Goal: Communication & Community: Answer question/provide support

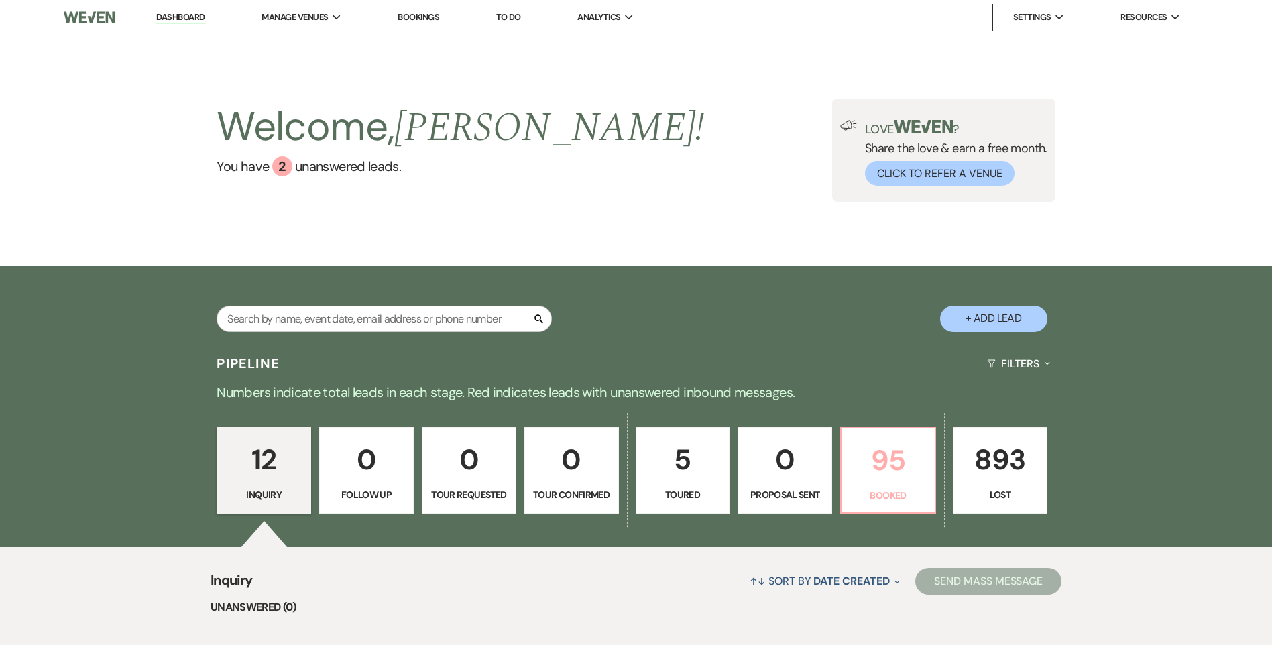
click at [878, 482] on p "95" at bounding box center [888, 460] width 77 height 45
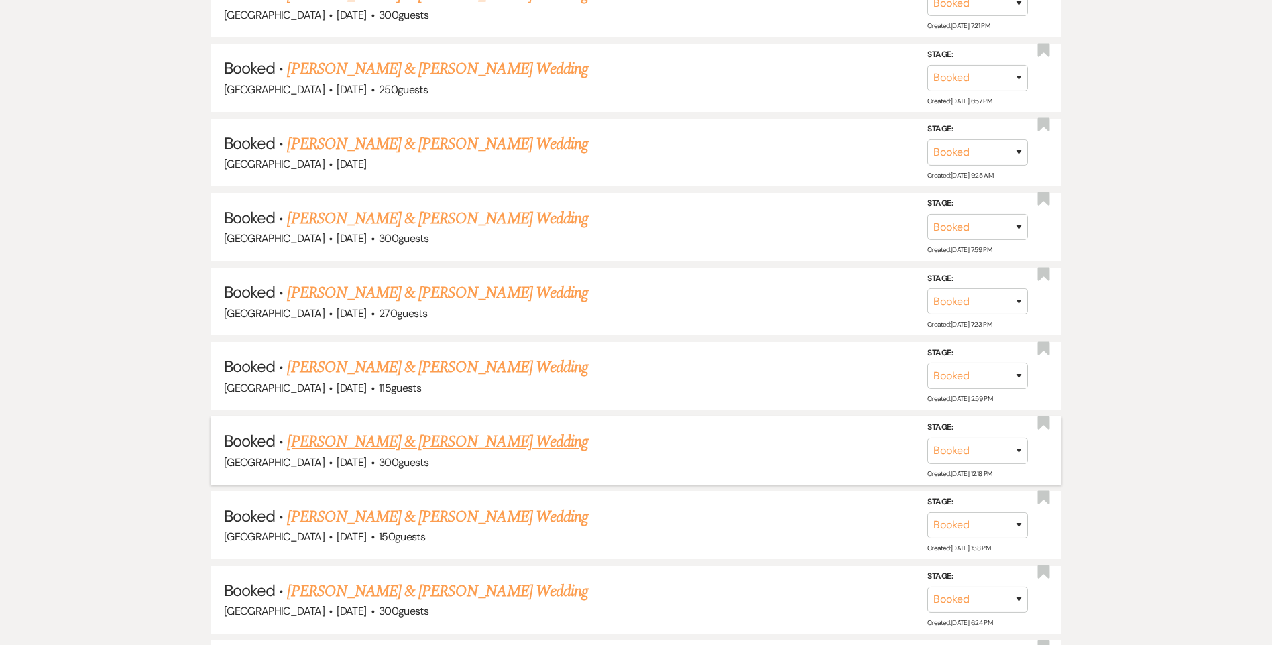
scroll to position [1945, 0]
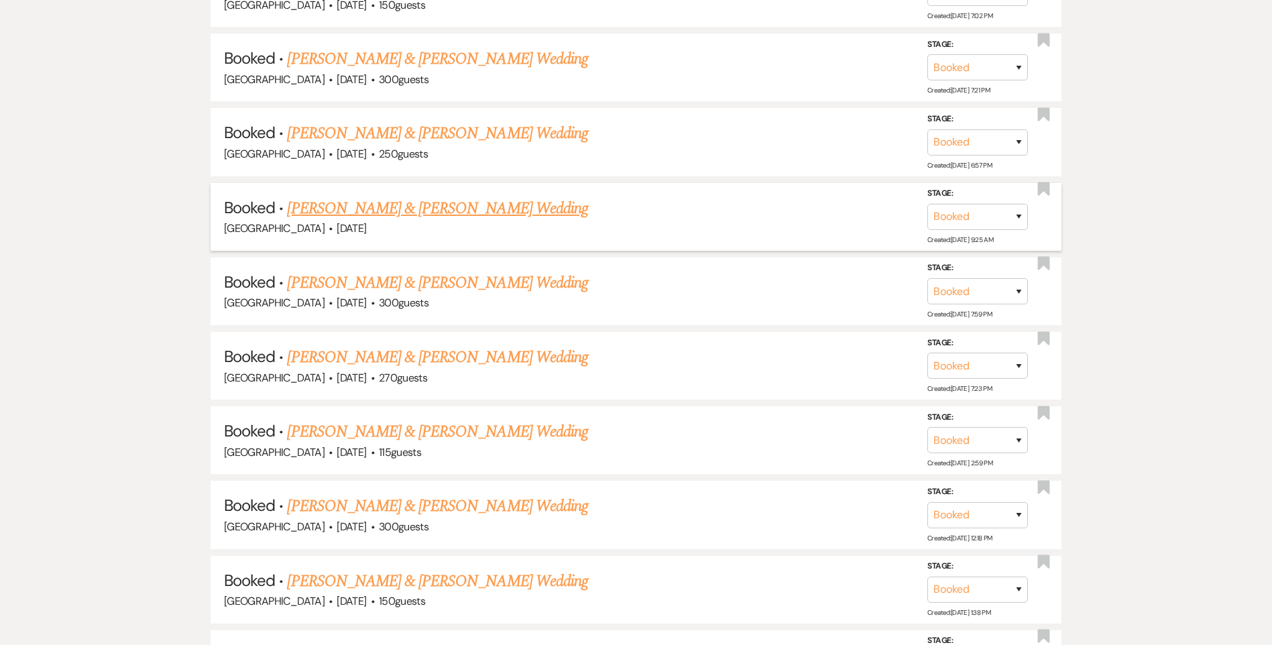
click at [413, 215] on link "[PERSON_NAME] & [PERSON_NAME] Wedding" at bounding box center [437, 208] width 300 height 24
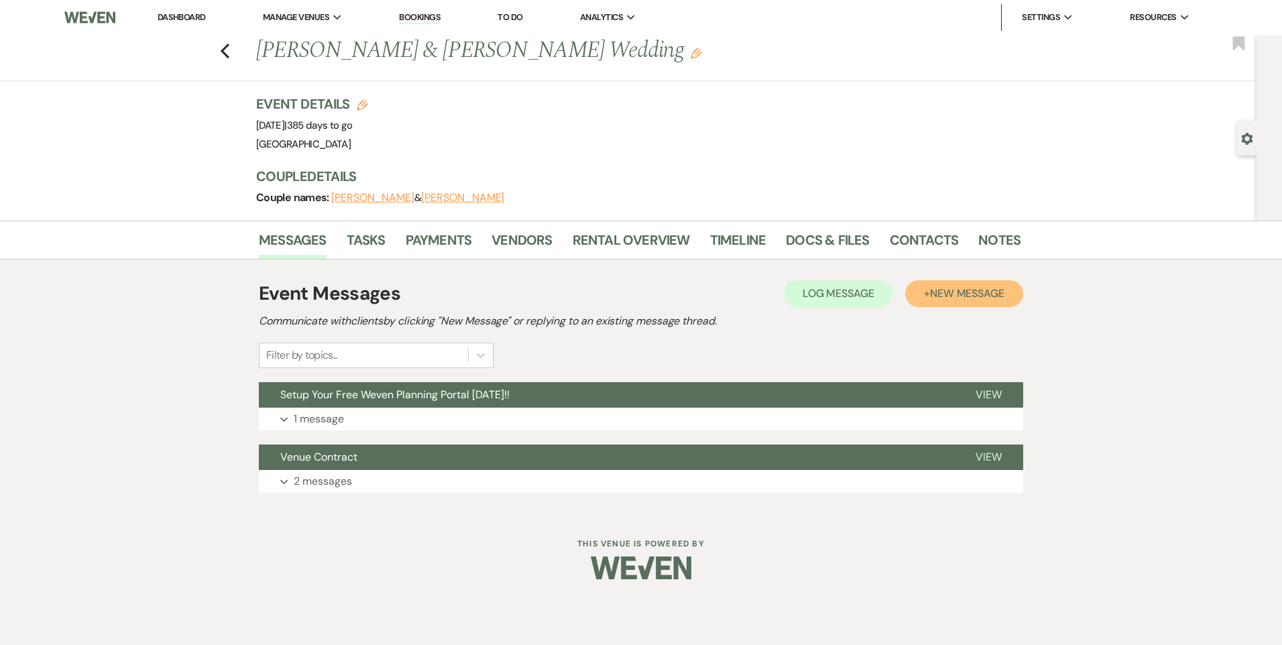
click at [990, 294] on span "New Message" at bounding box center [967, 293] width 74 height 14
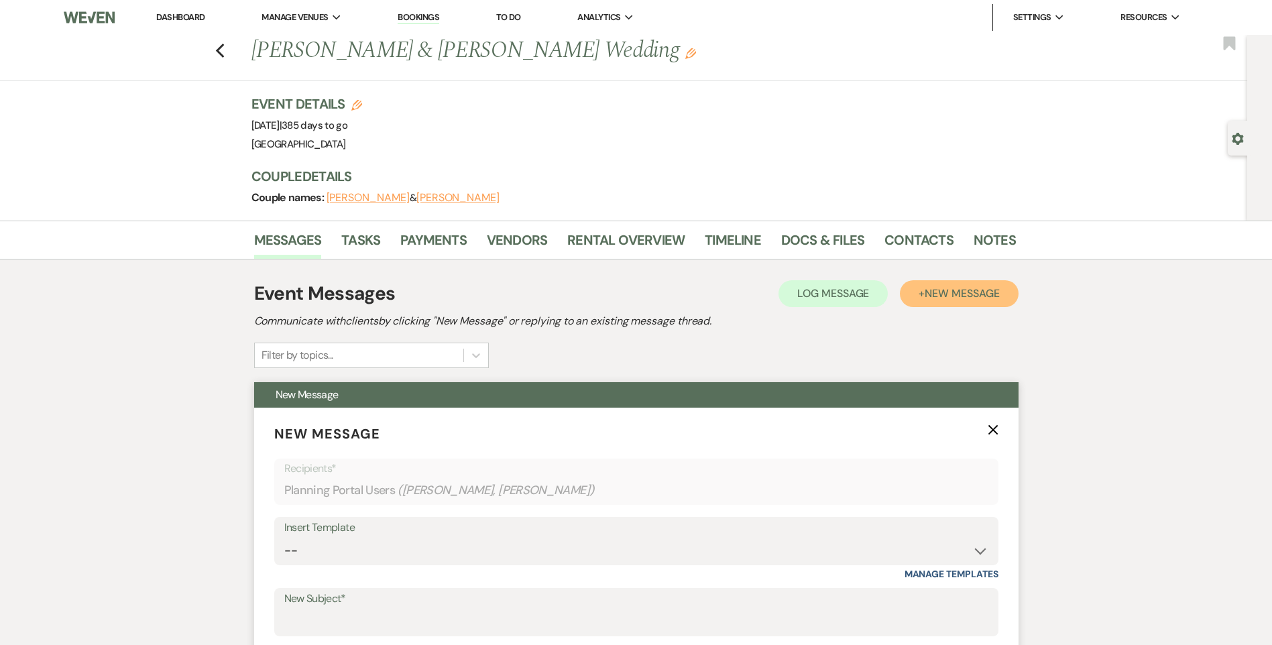
scroll to position [134, 0]
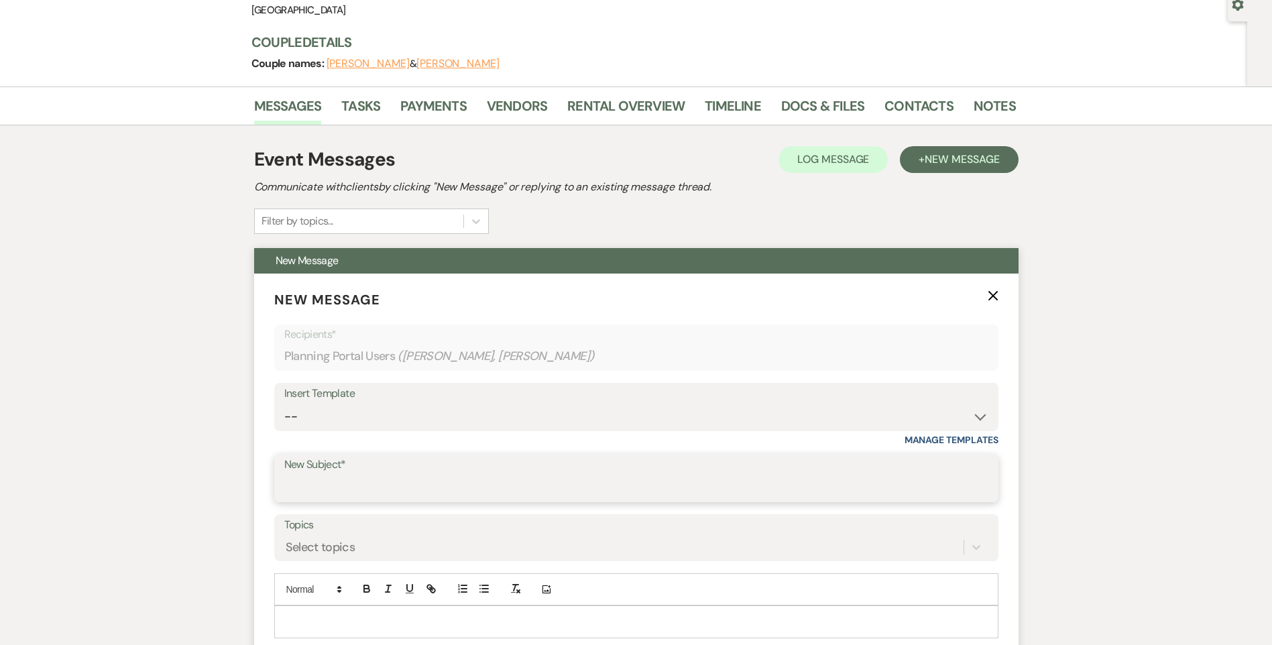
click at [351, 481] on input "New Subject*" at bounding box center [636, 488] width 704 height 26
type input "[PERSON_NAME] Ridge Cabin"
click at [505, 608] on div at bounding box center [636, 621] width 723 height 31
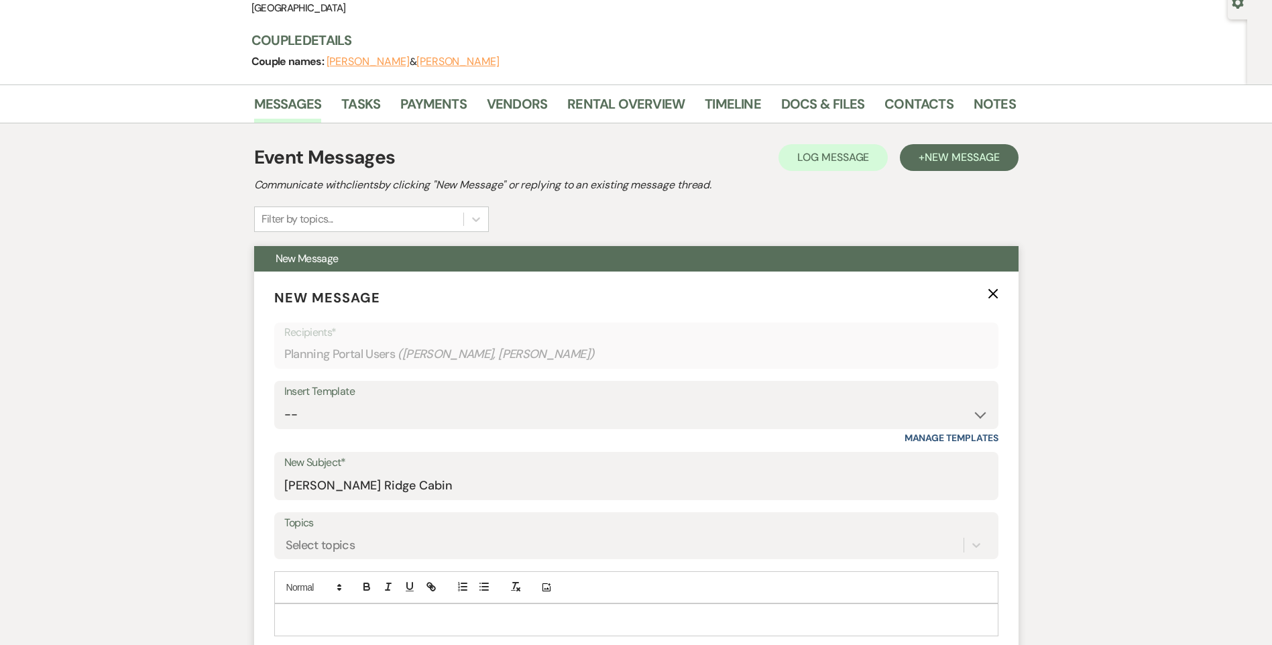
scroll to position [252, 0]
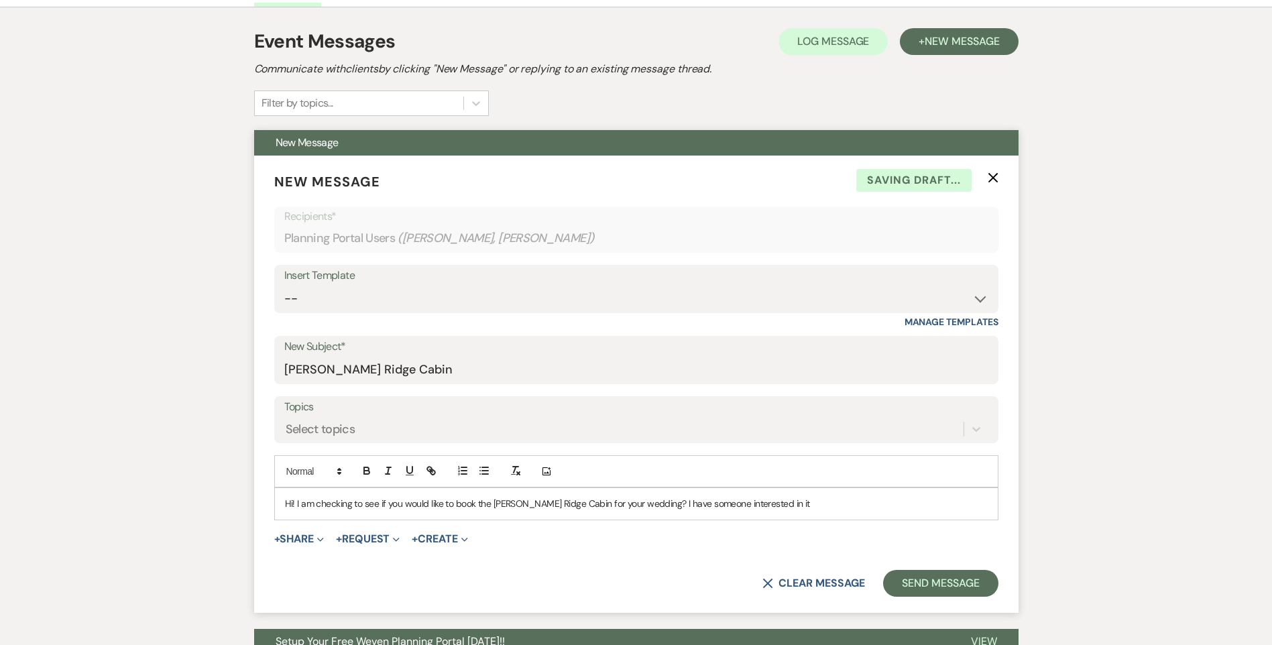
click at [799, 506] on p "Hi! I am checking to see if you would like to book the [PERSON_NAME] Ridge Cabi…" at bounding box center [636, 503] width 703 height 15
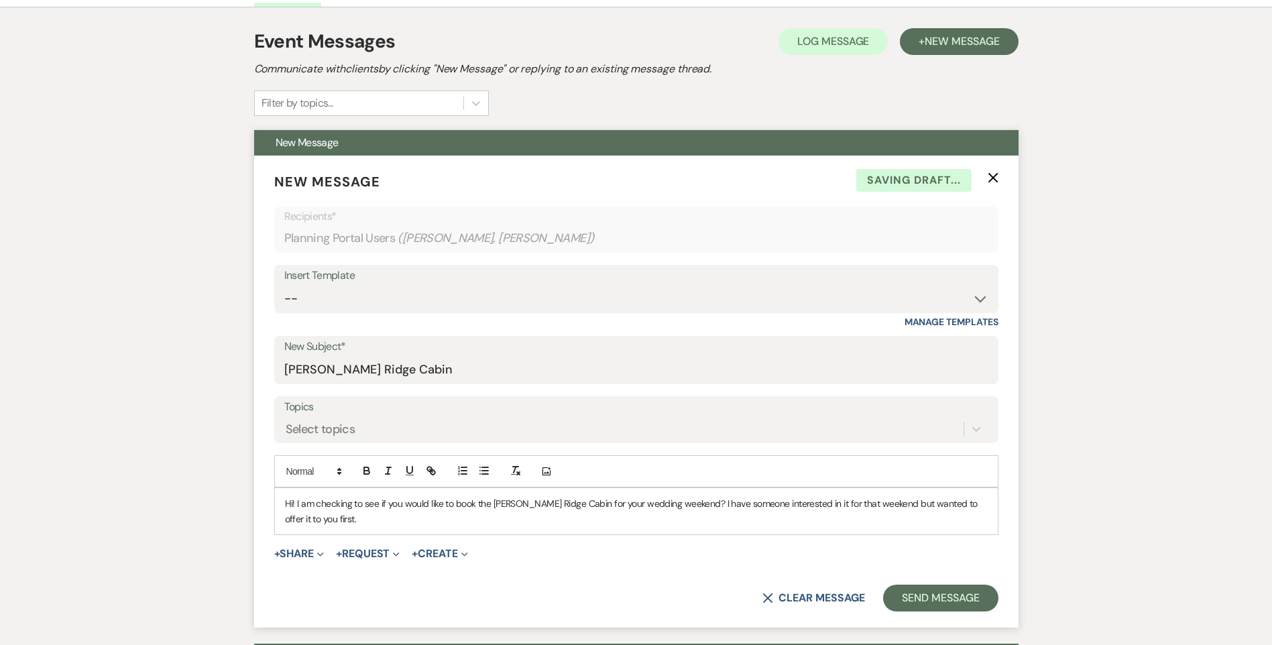
click at [983, 503] on p "Hi! I am checking to see if you would like to book the [PERSON_NAME] Ridge Cabi…" at bounding box center [636, 511] width 703 height 30
click at [378, 525] on p "Hi! I am checking to see if you would like to book the [PERSON_NAME] Ridge Cabi…" at bounding box center [636, 511] width 703 height 30
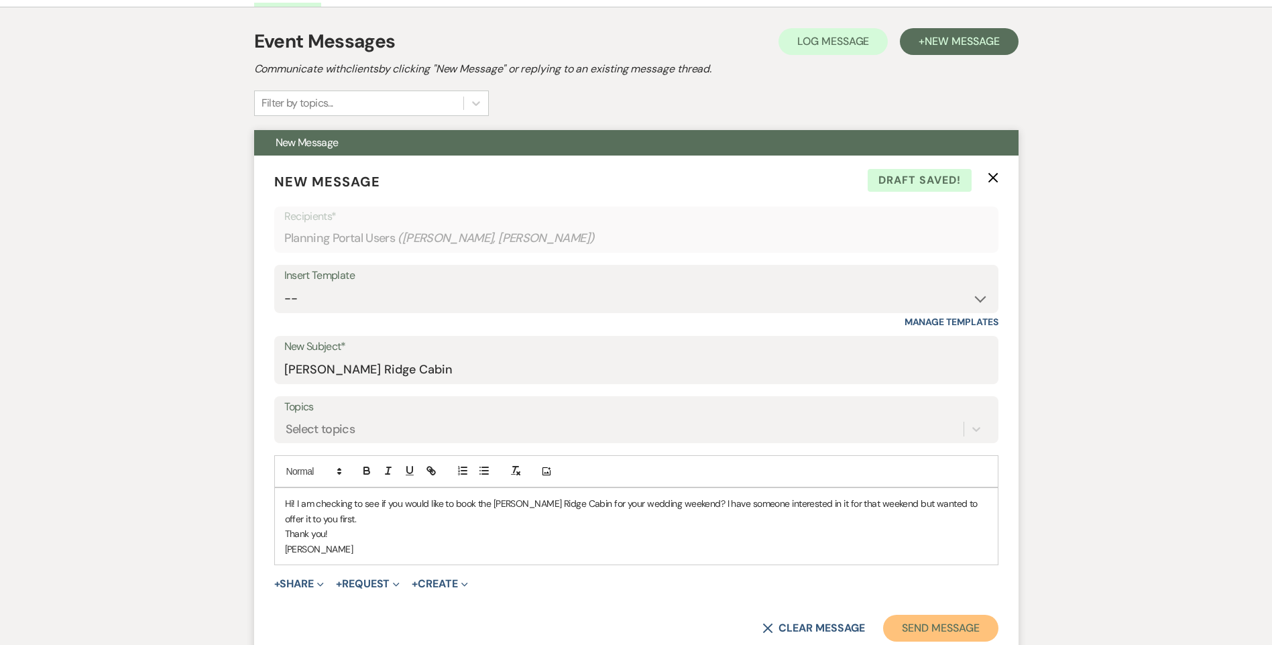
click at [942, 631] on button "Send Message" at bounding box center [940, 628] width 115 height 27
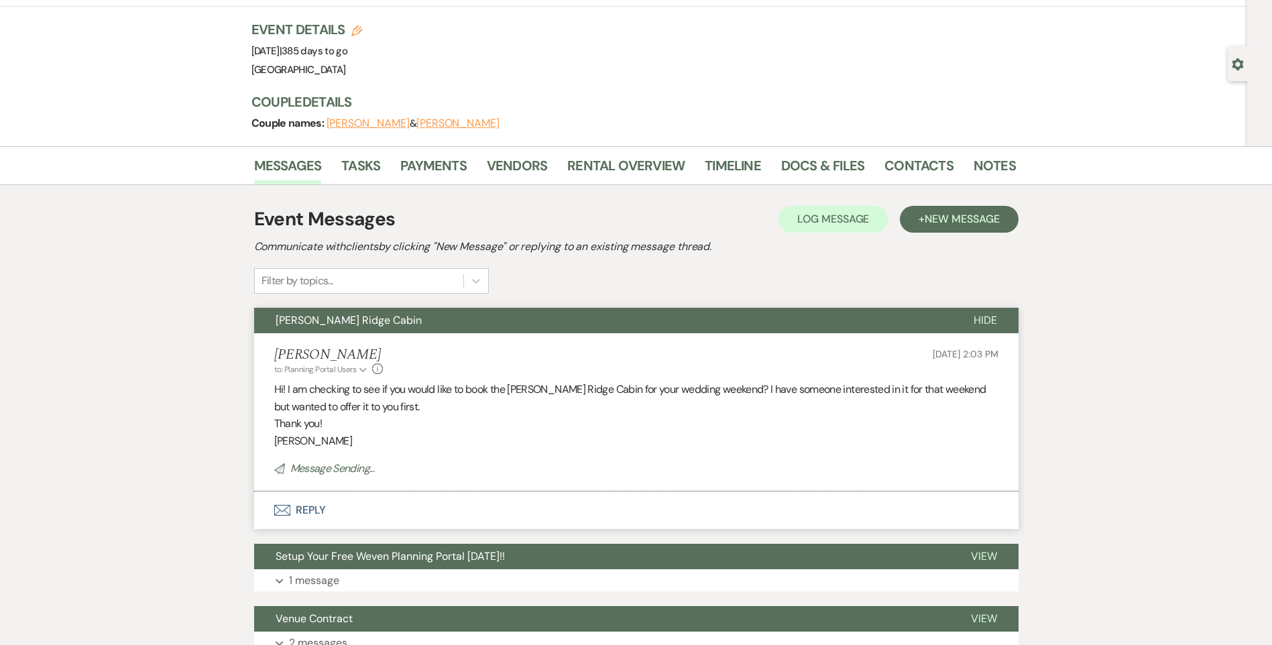
scroll to position [0, 0]
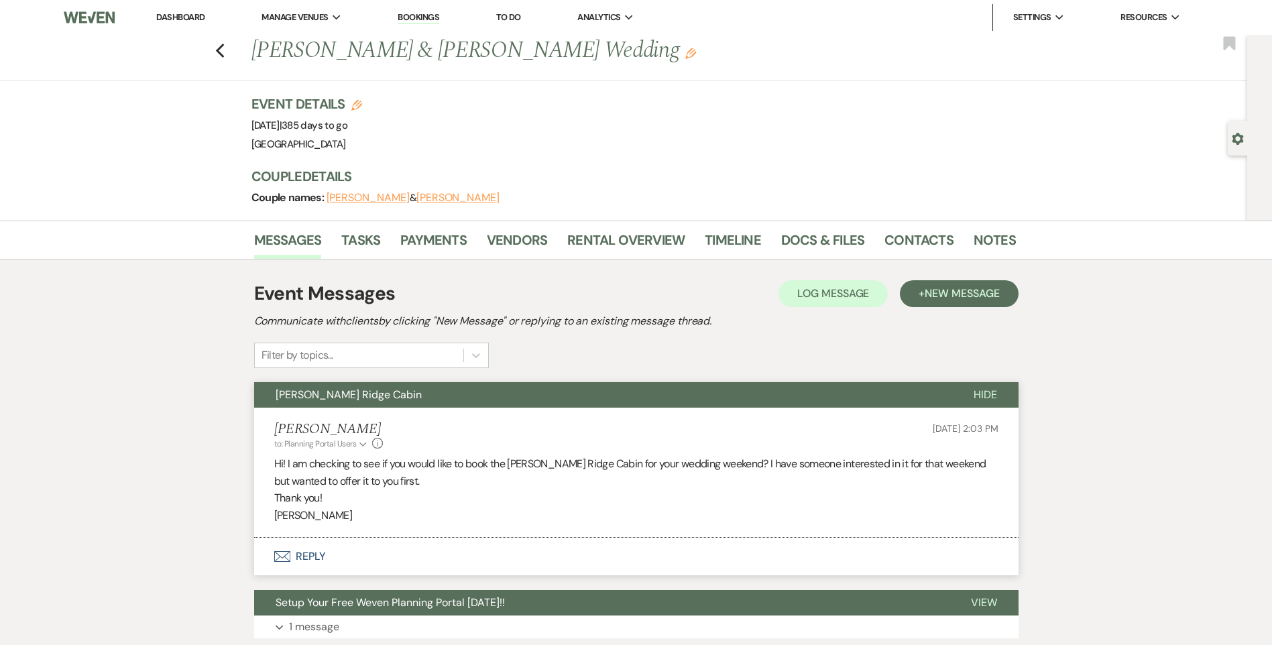
click at [188, 12] on link "Dashboard" at bounding box center [180, 16] width 48 height 11
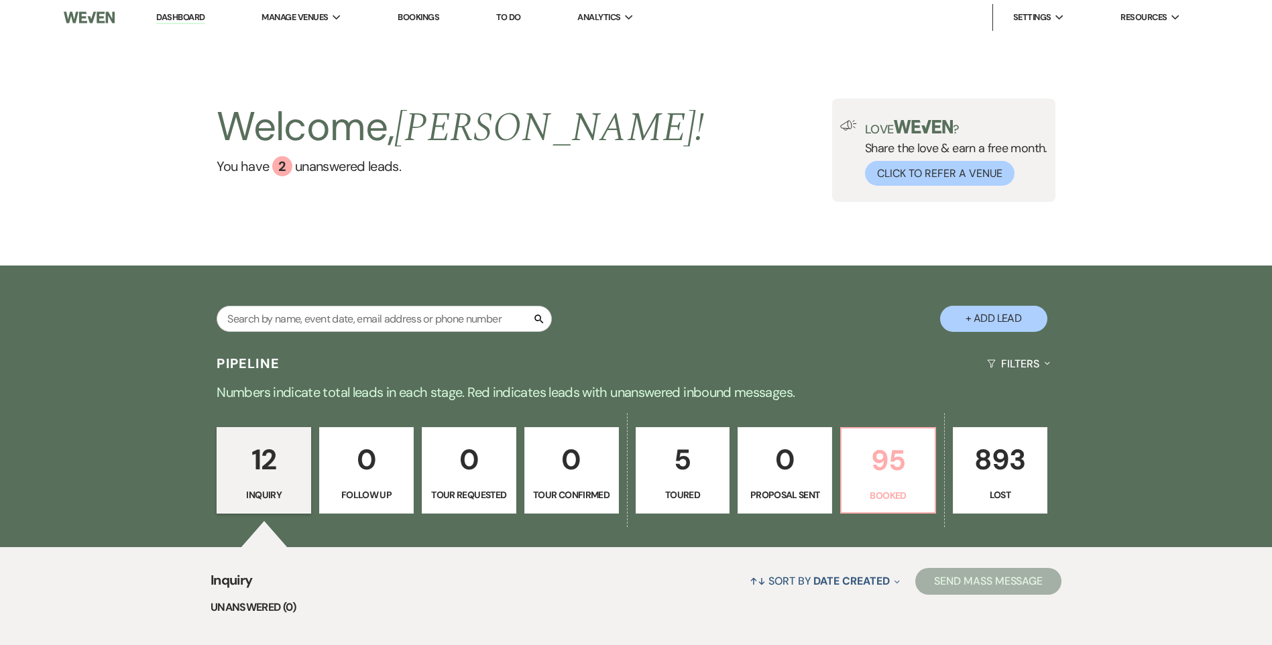
click at [886, 442] on p "95" at bounding box center [888, 460] width 77 height 45
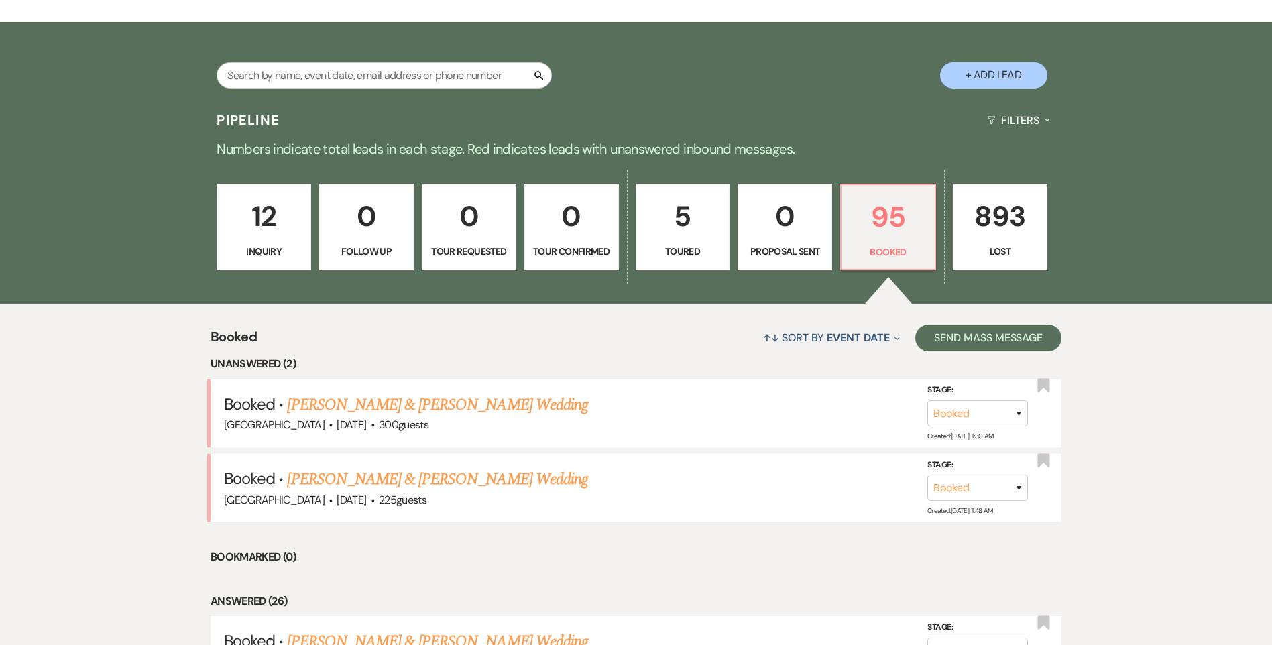
scroll to position [402, 0]
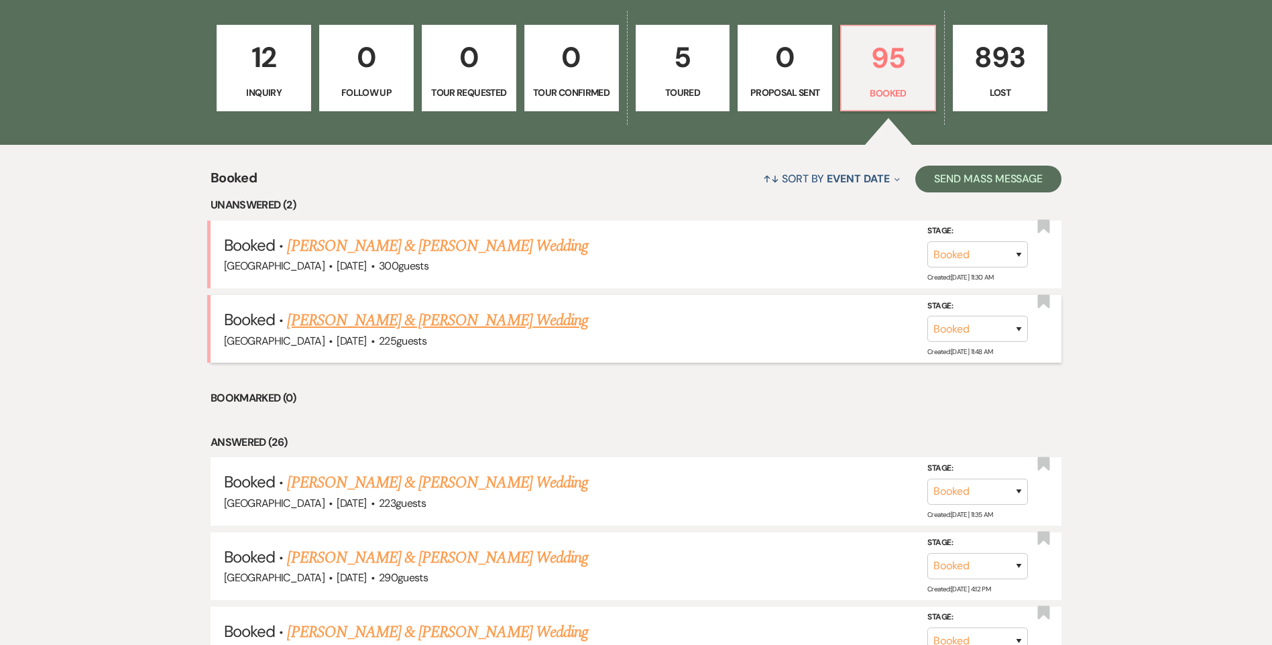
click at [448, 324] on link "[PERSON_NAME] & [PERSON_NAME] Wedding" at bounding box center [437, 320] width 300 height 24
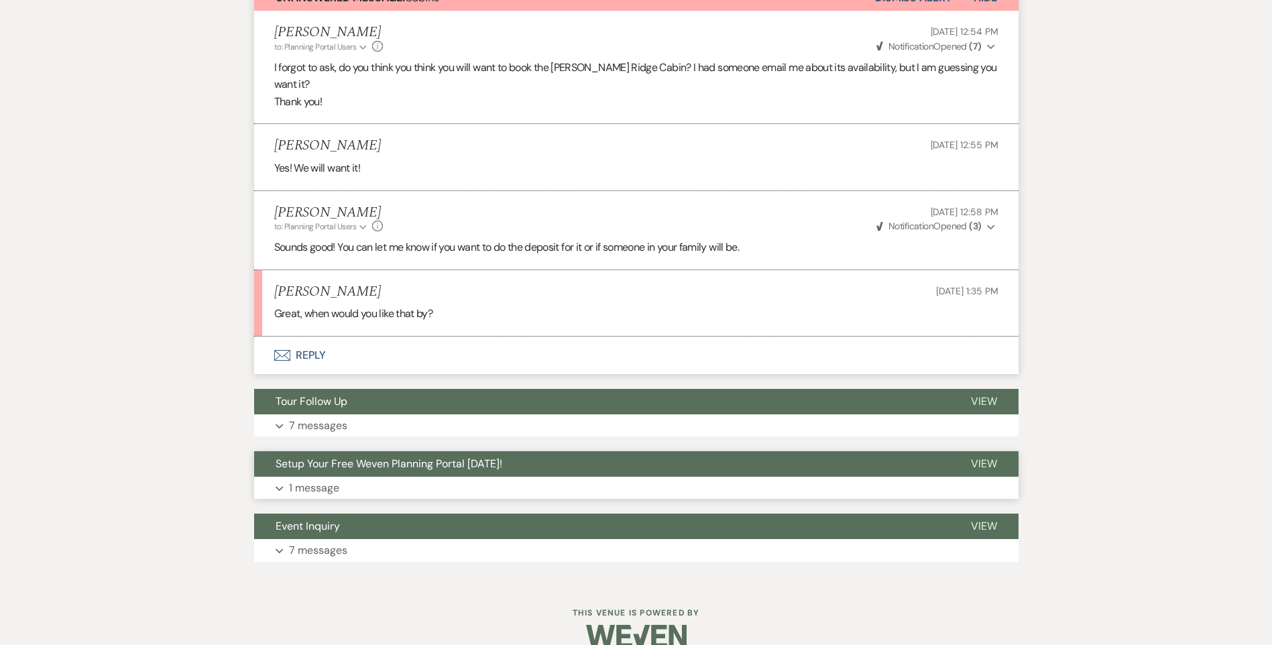
scroll to position [403, 0]
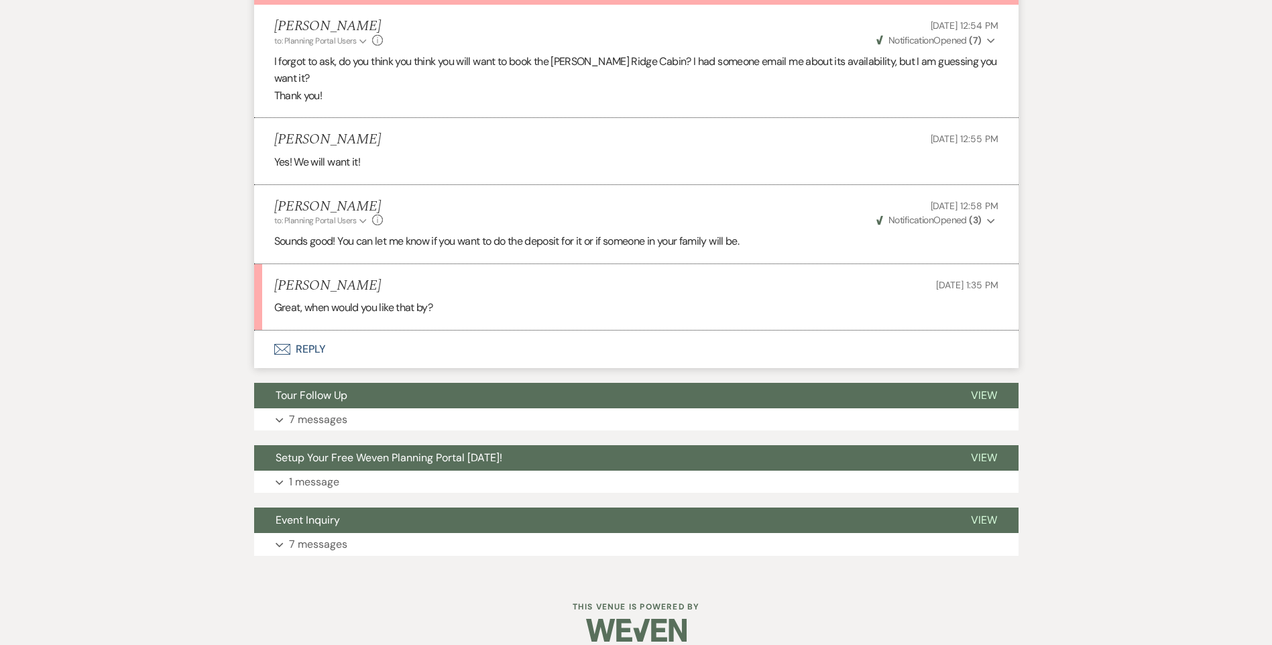
click at [355, 331] on button "Envelope Reply" at bounding box center [636, 350] width 765 height 38
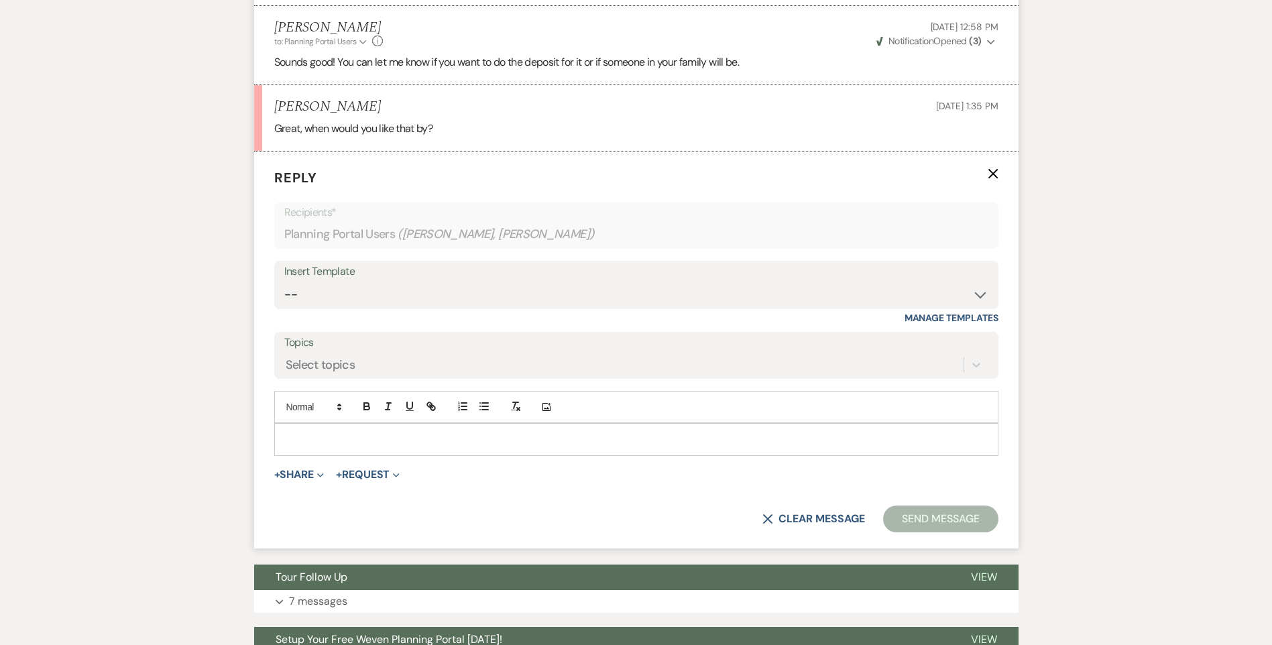
scroll to position [593, 0]
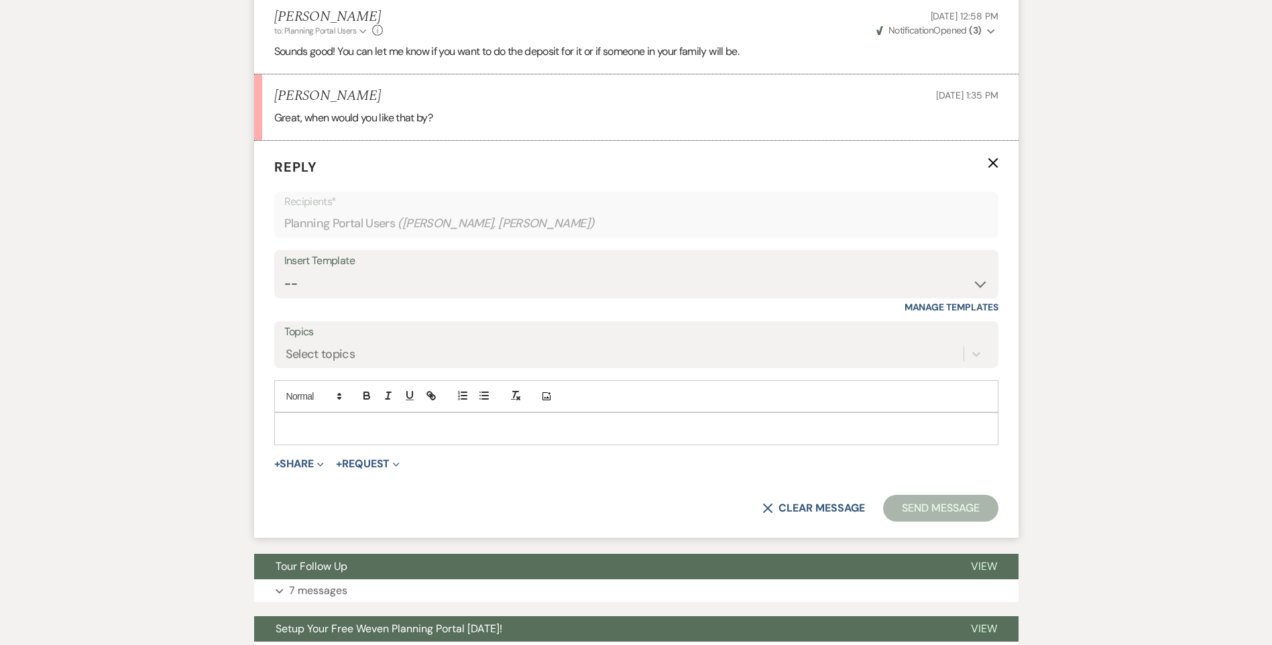
click at [362, 413] on div at bounding box center [636, 428] width 723 height 31
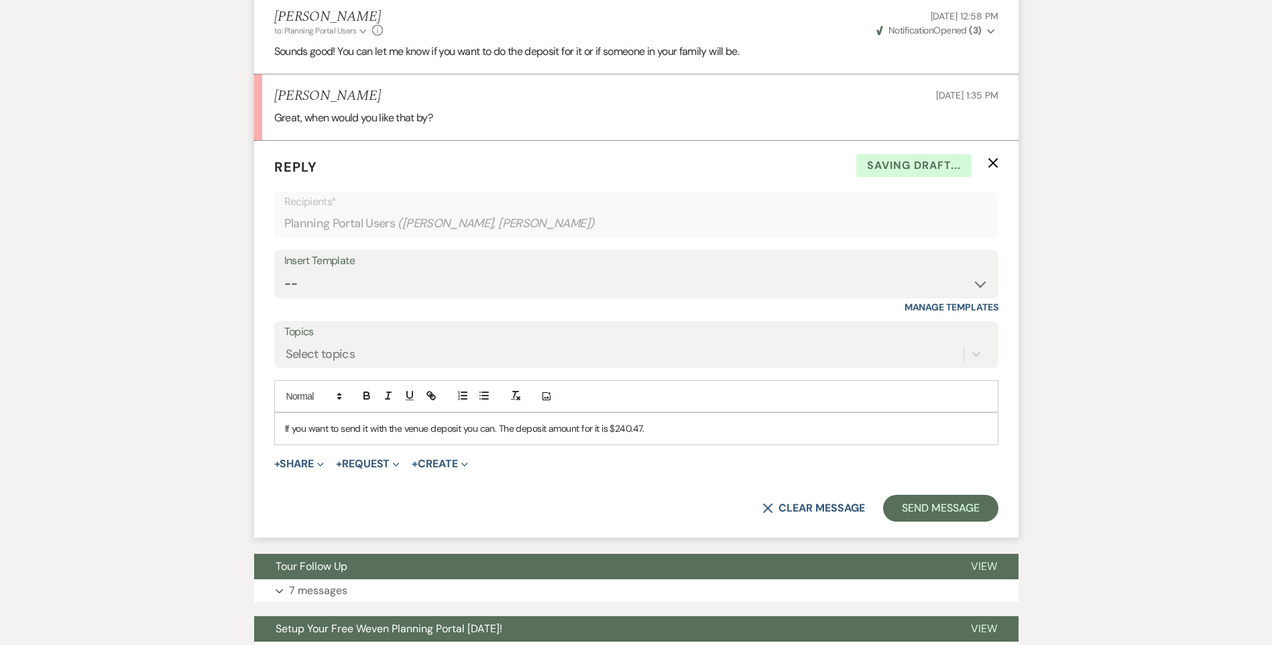
click at [665, 421] on p "If you want to send it with the venue deposit you can. The deposit amount for i…" at bounding box center [636, 428] width 703 height 15
click at [956, 495] on button "Send Message" at bounding box center [940, 508] width 115 height 27
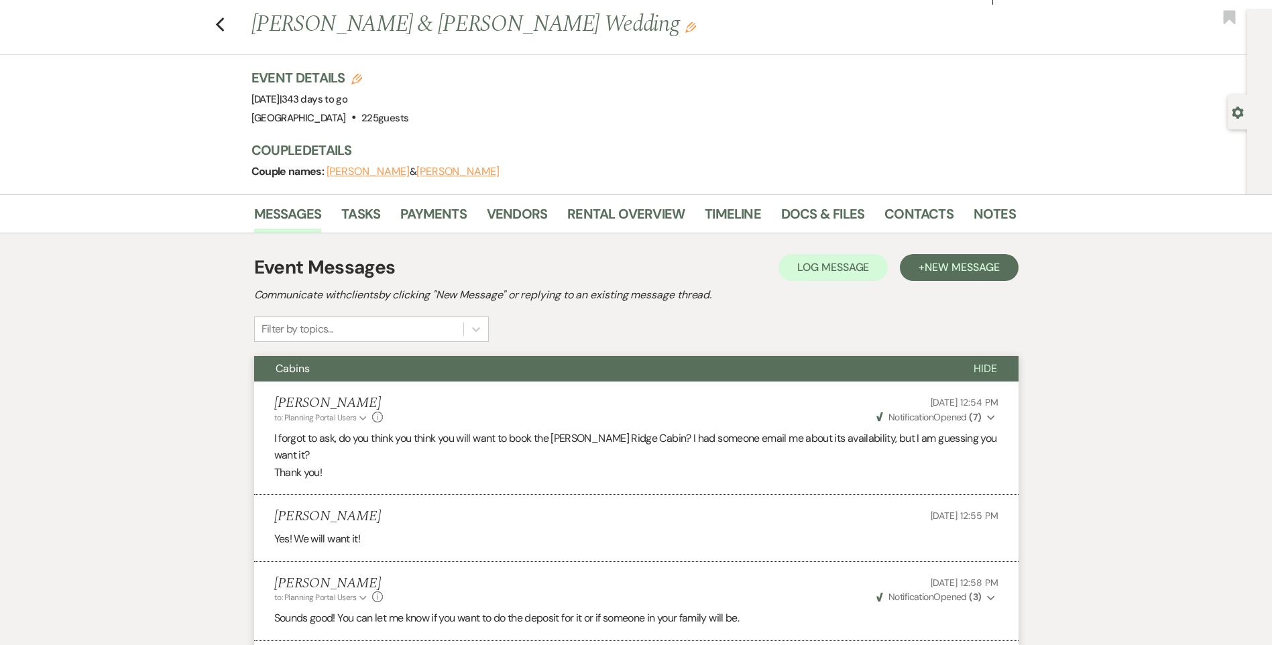
scroll to position [0, 0]
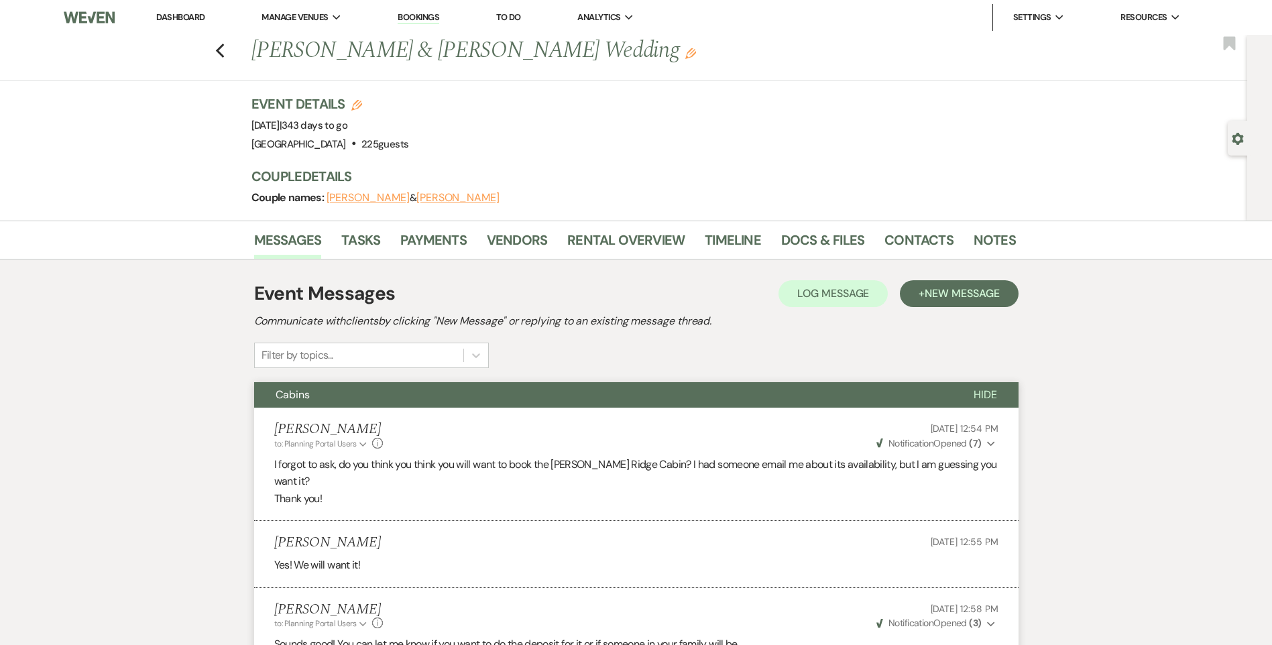
click at [201, 16] on link "Dashboard" at bounding box center [180, 16] width 48 height 11
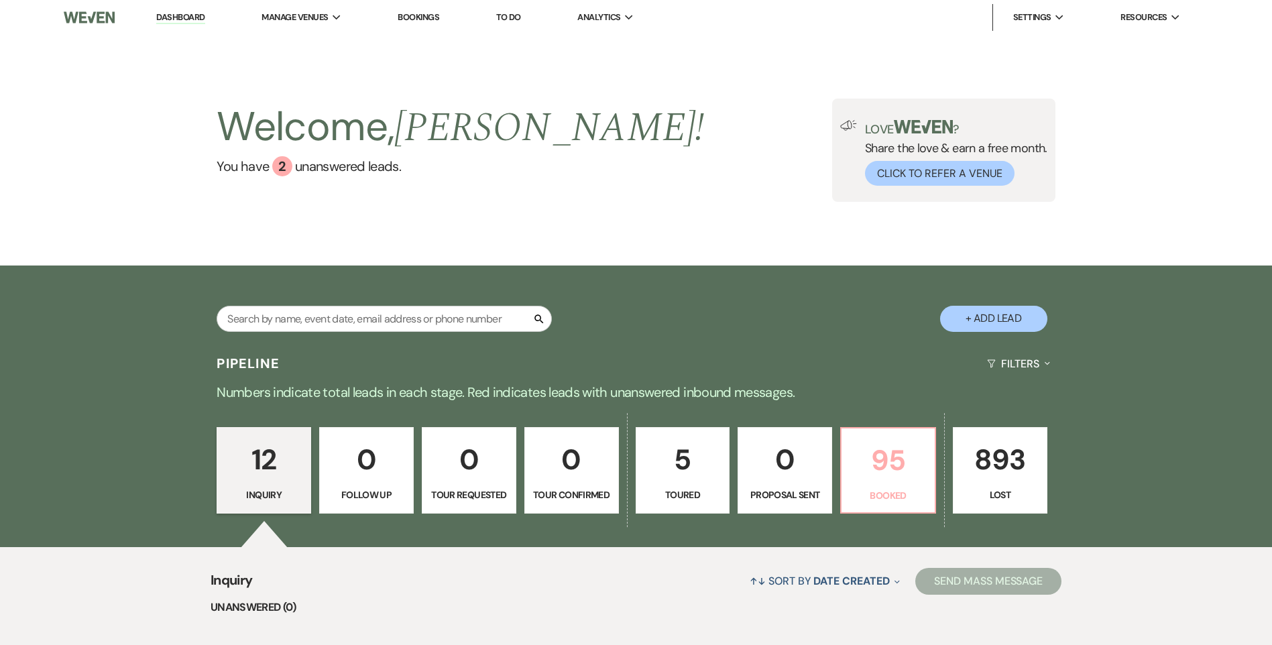
click at [867, 458] on p "95" at bounding box center [888, 460] width 77 height 45
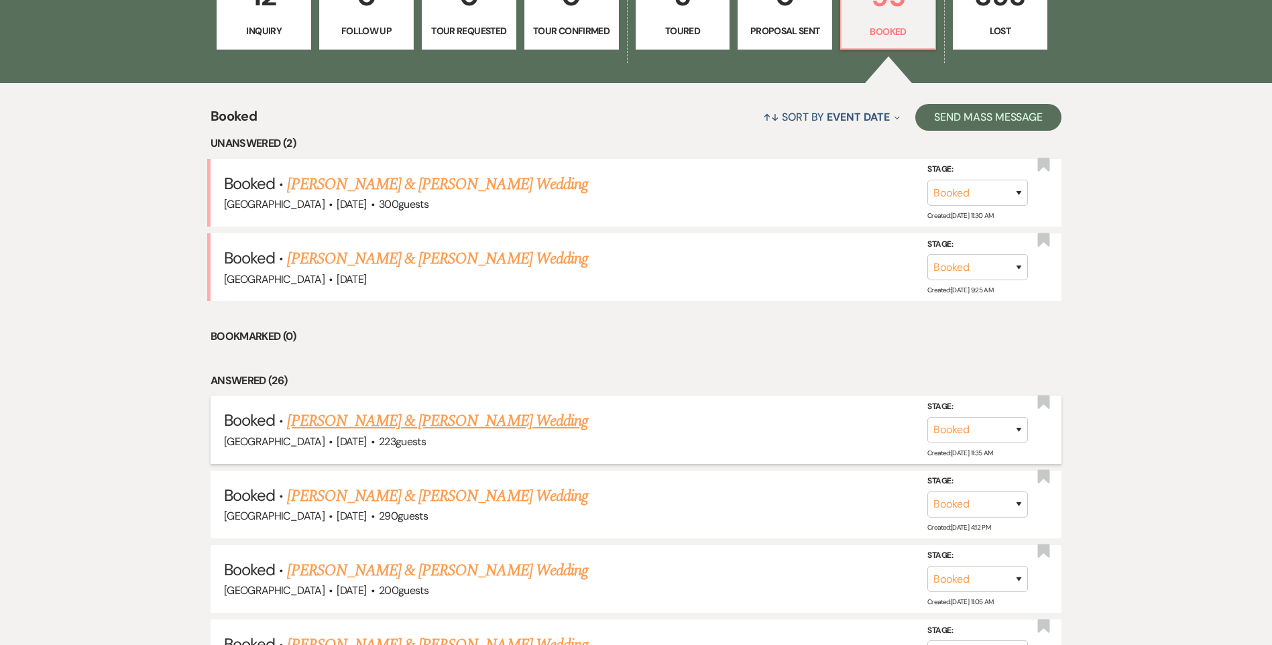
scroll to position [469, 0]
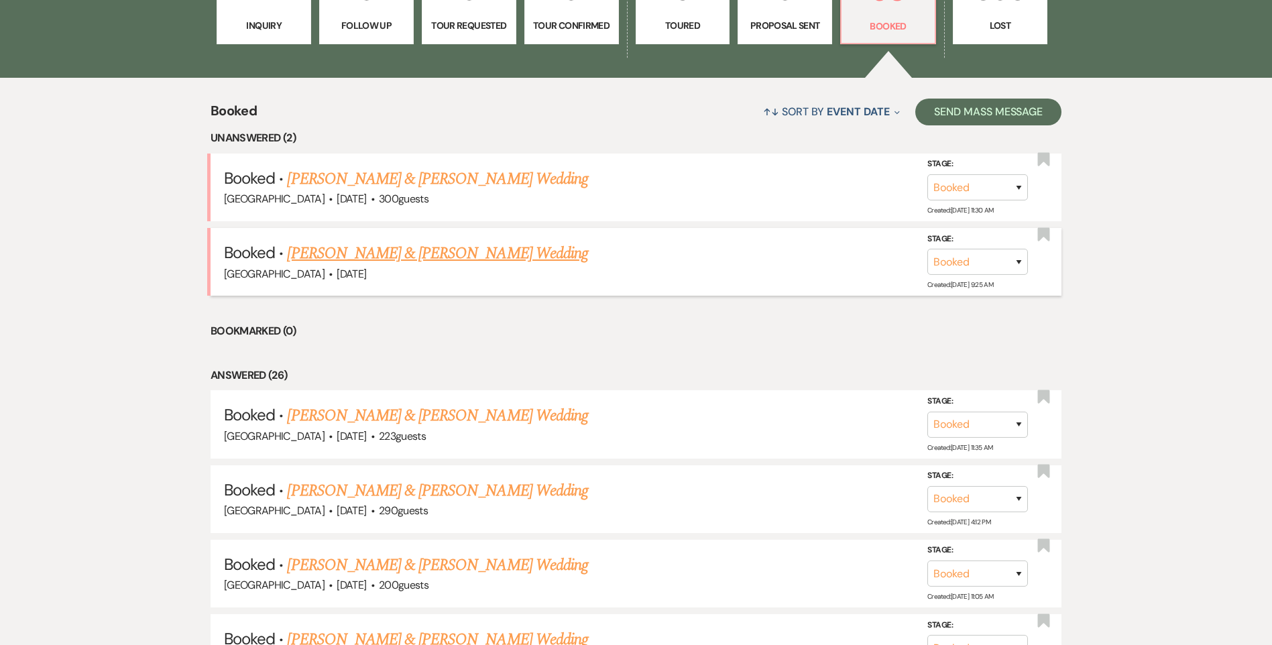
click at [480, 260] on link "[PERSON_NAME] & [PERSON_NAME] Wedding" at bounding box center [437, 253] width 300 height 24
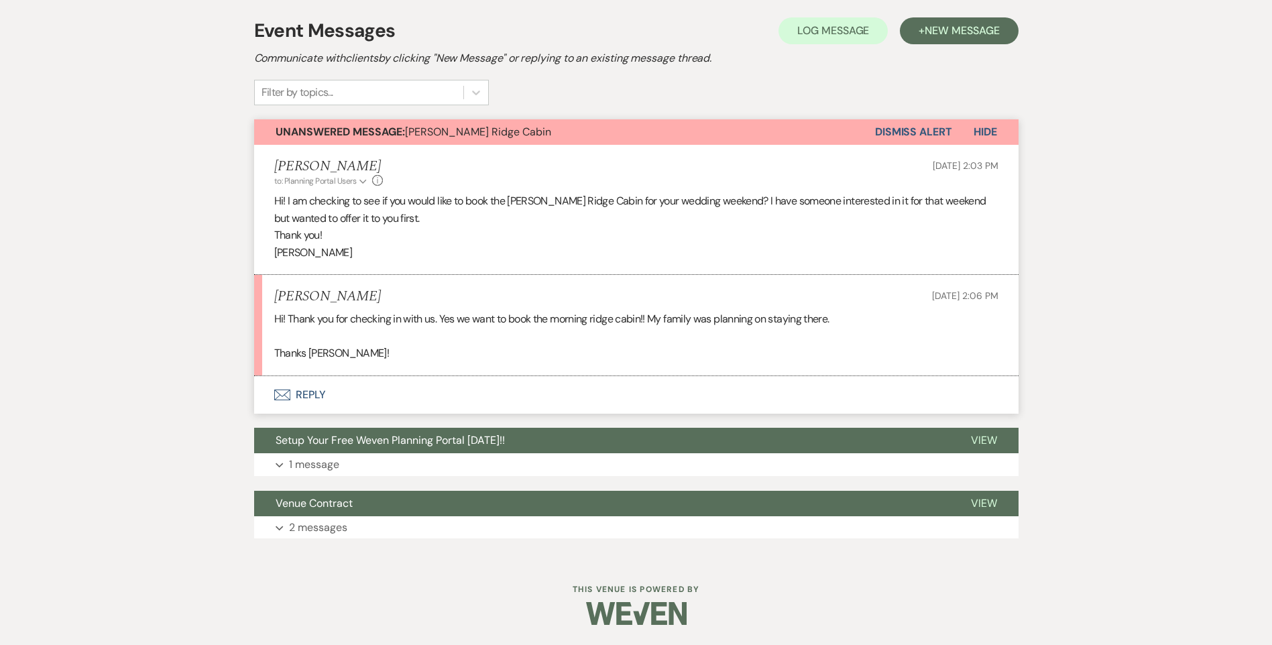
scroll to position [264, 0]
click at [309, 397] on button "Envelope Reply" at bounding box center [636, 395] width 765 height 38
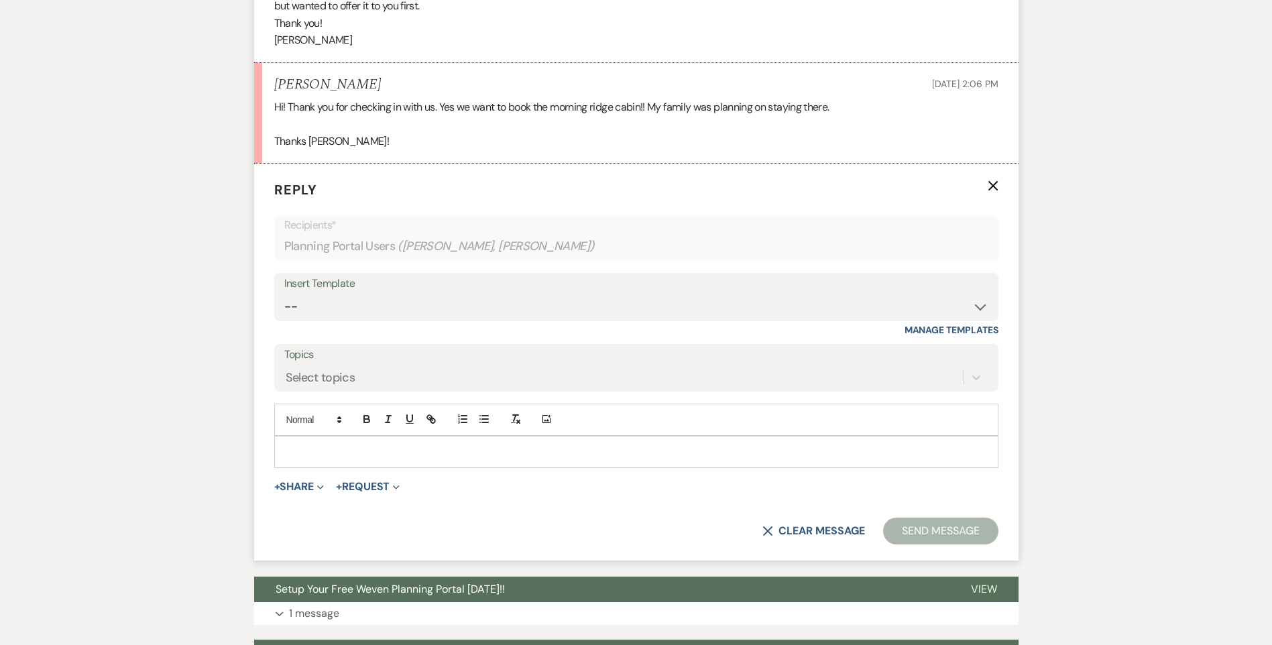
scroll to position [516, 0]
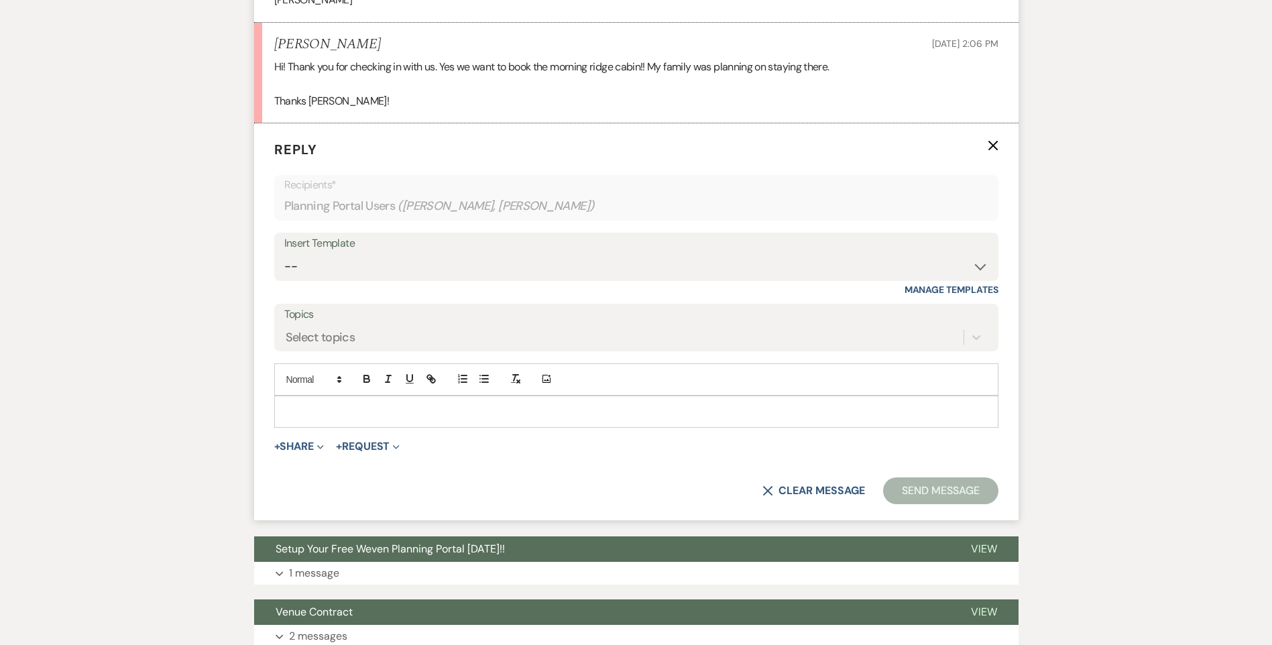
click at [334, 397] on div at bounding box center [636, 411] width 723 height 31
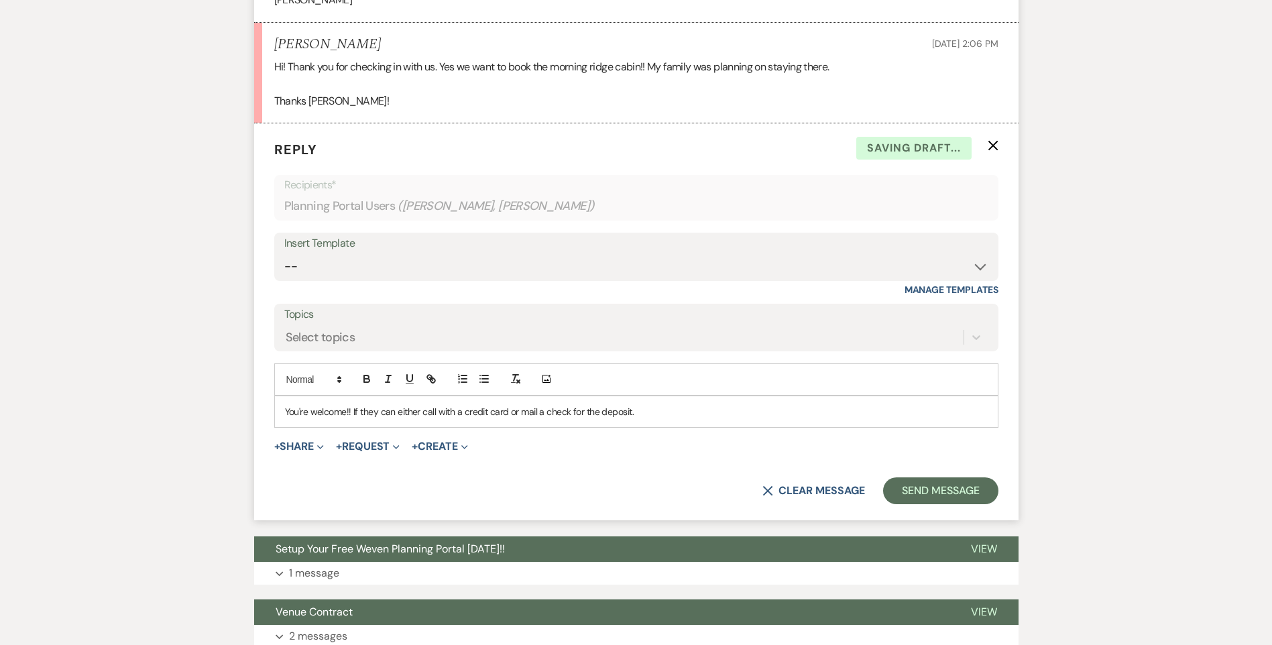
click at [663, 415] on p "You're welcome!! If they can either call with a credit card or mail a check for…" at bounding box center [636, 411] width 703 height 15
click at [360, 416] on p "You're welcome!! If they can either call with a credit card or mail a check for…" at bounding box center [636, 411] width 703 height 15
click at [363, 415] on p "You're welcome!! If they can either call with a credit card or mail a check for…" at bounding box center [636, 411] width 703 height 15
click at [647, 414] on p "You're welcome!! They can either call with a credit card or mail a check for th…" at bounding box center [636, 411] width 703 height 15
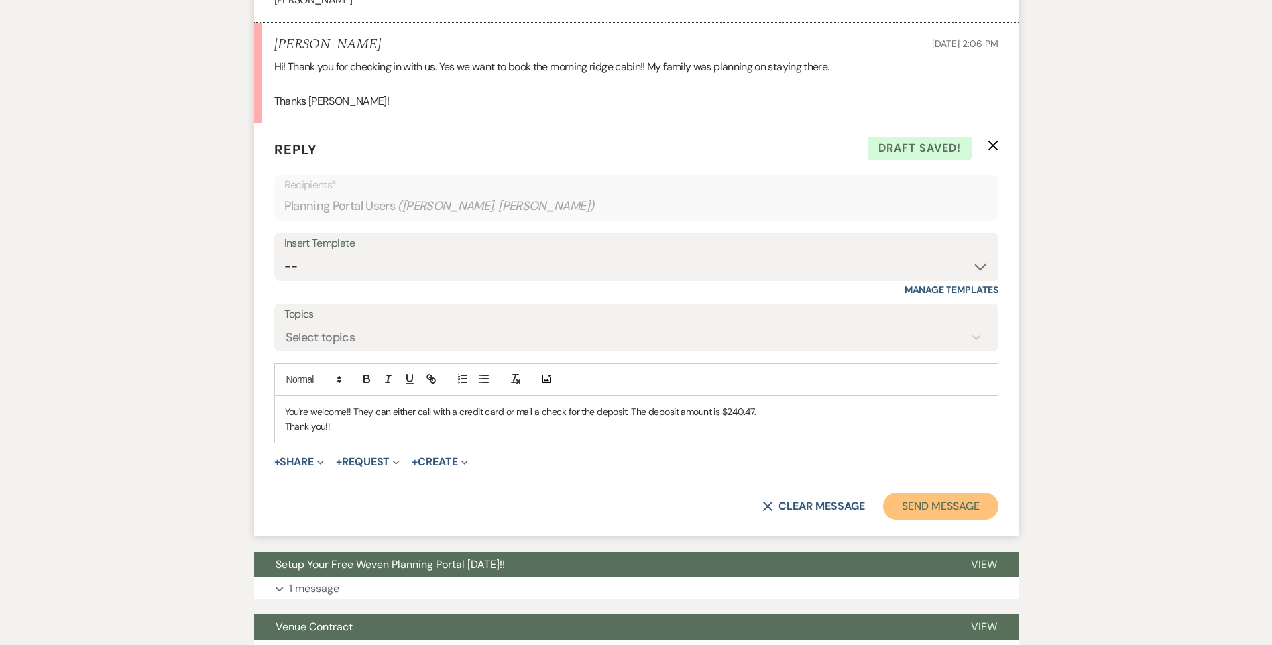
click at [945, 502] on button "Send Message" at bounding box center [940, 506] width 115 height 27
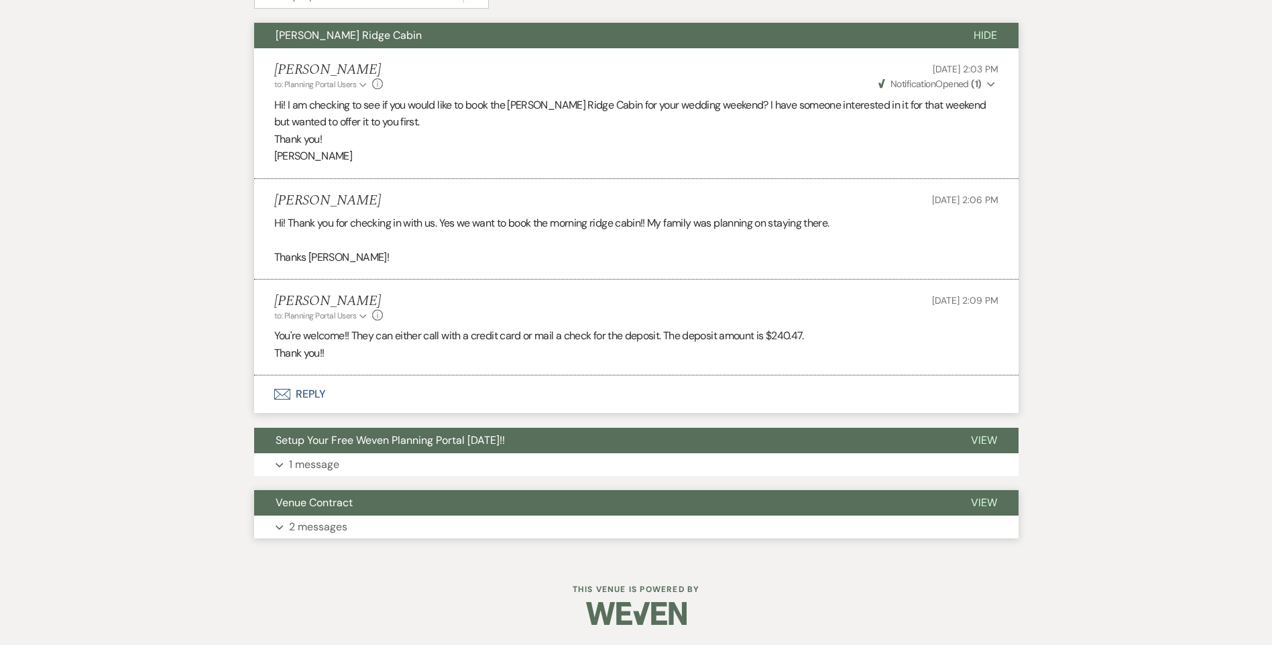
scroll to position [0, 0]
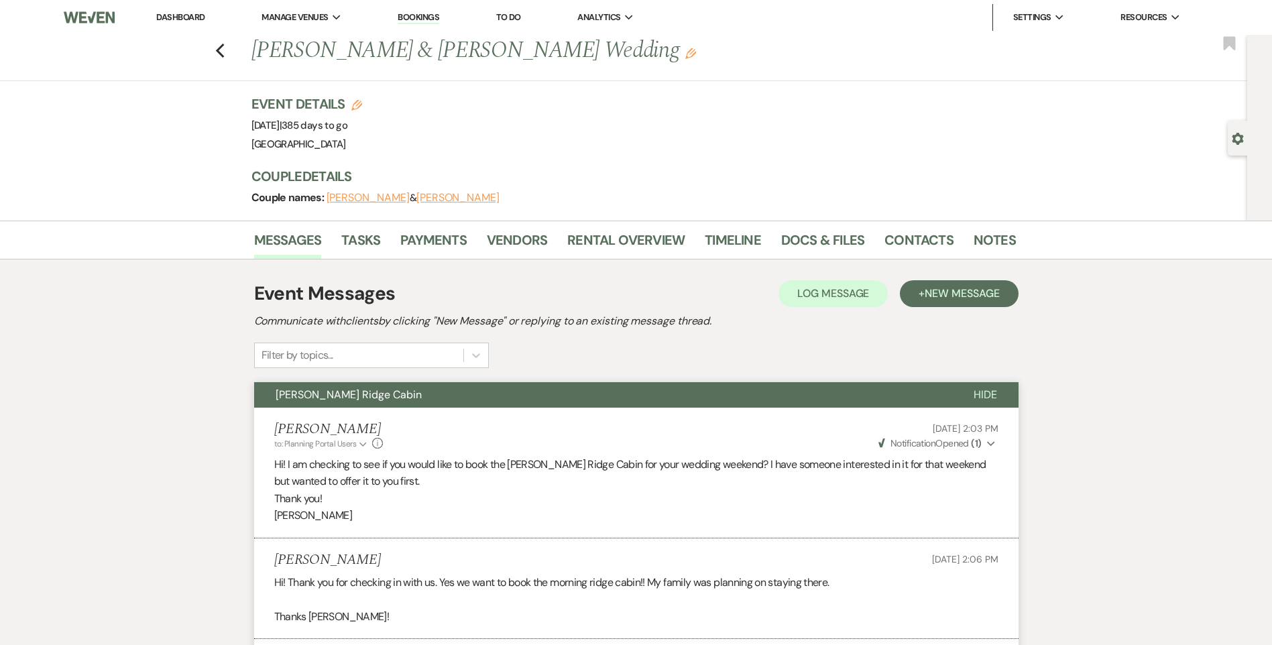
click at [193, 16] on link "Dashboard" at bounding box center [180, 16] width 48 height 11
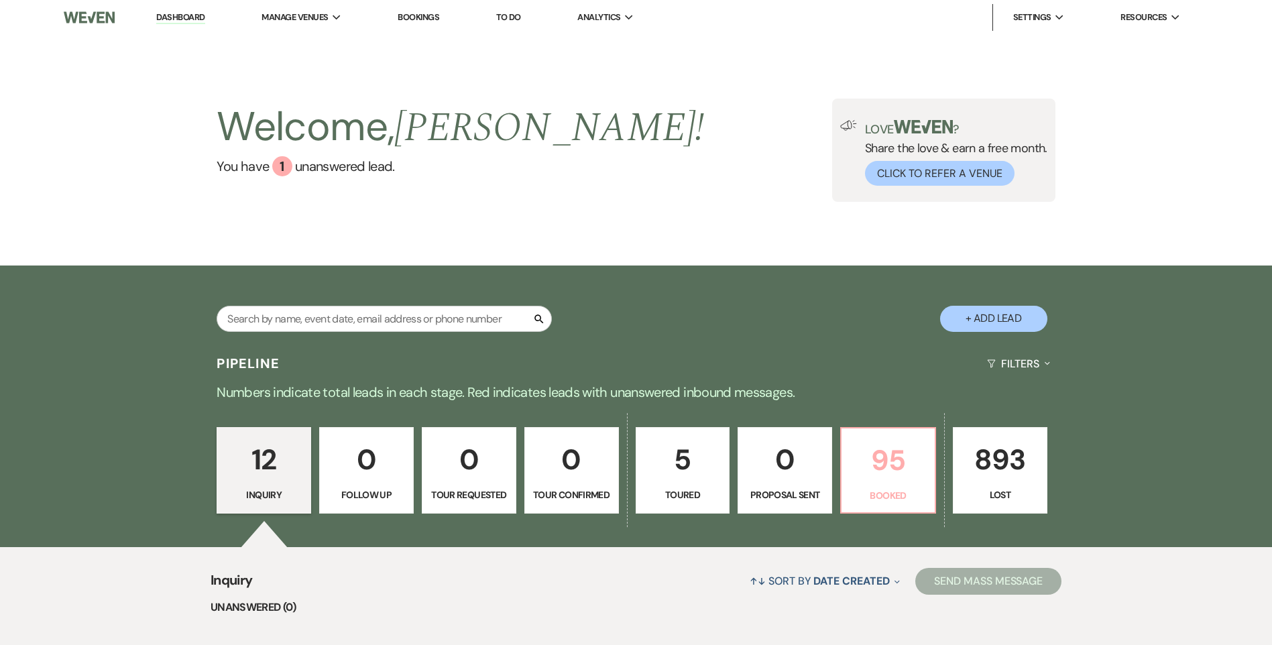
click at [870, 467] on p "95" at bounding box center [888, 460] width 77 height 45
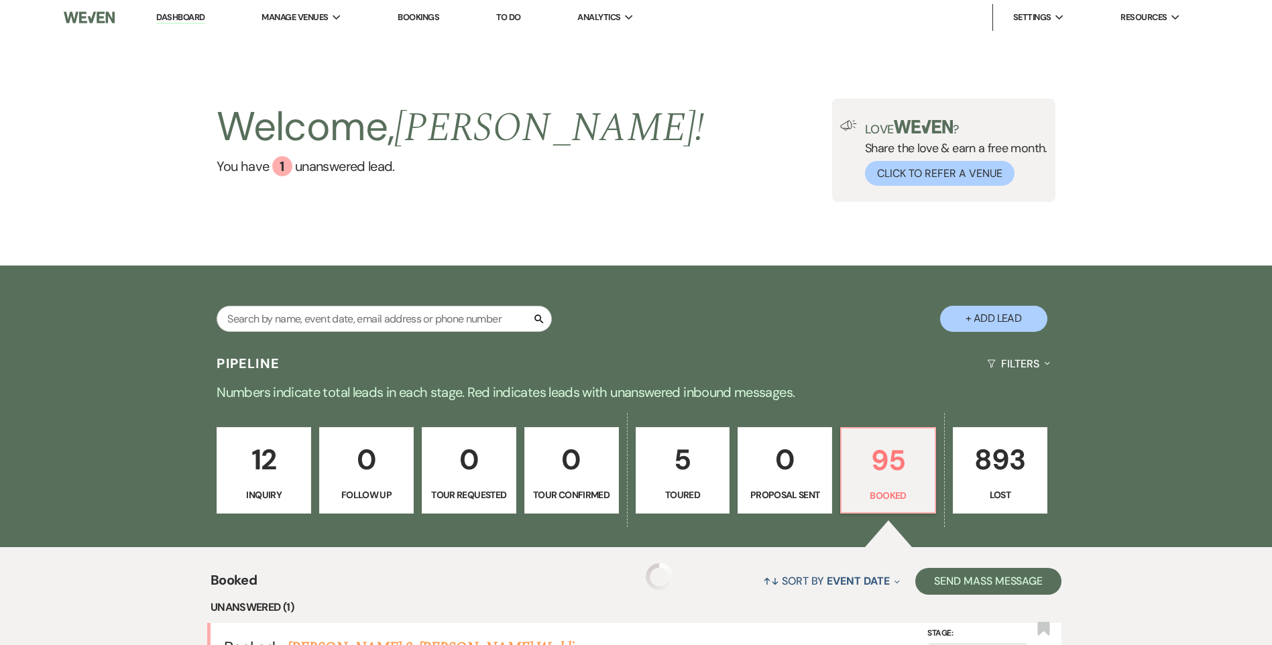
scroll to position [335, 0]
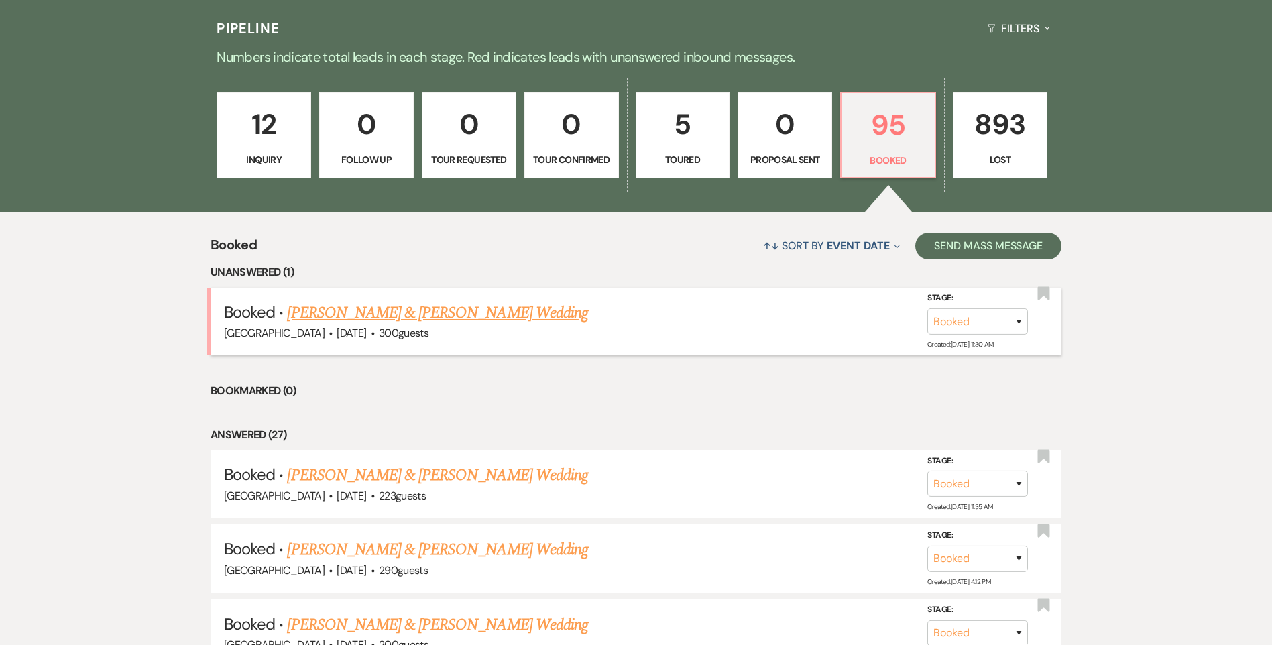
click at [504, 322] on link "[PERSON_NAME] & [PERSON_NAME] Wedding" at bounding box center [437, 313] width 300 height 24
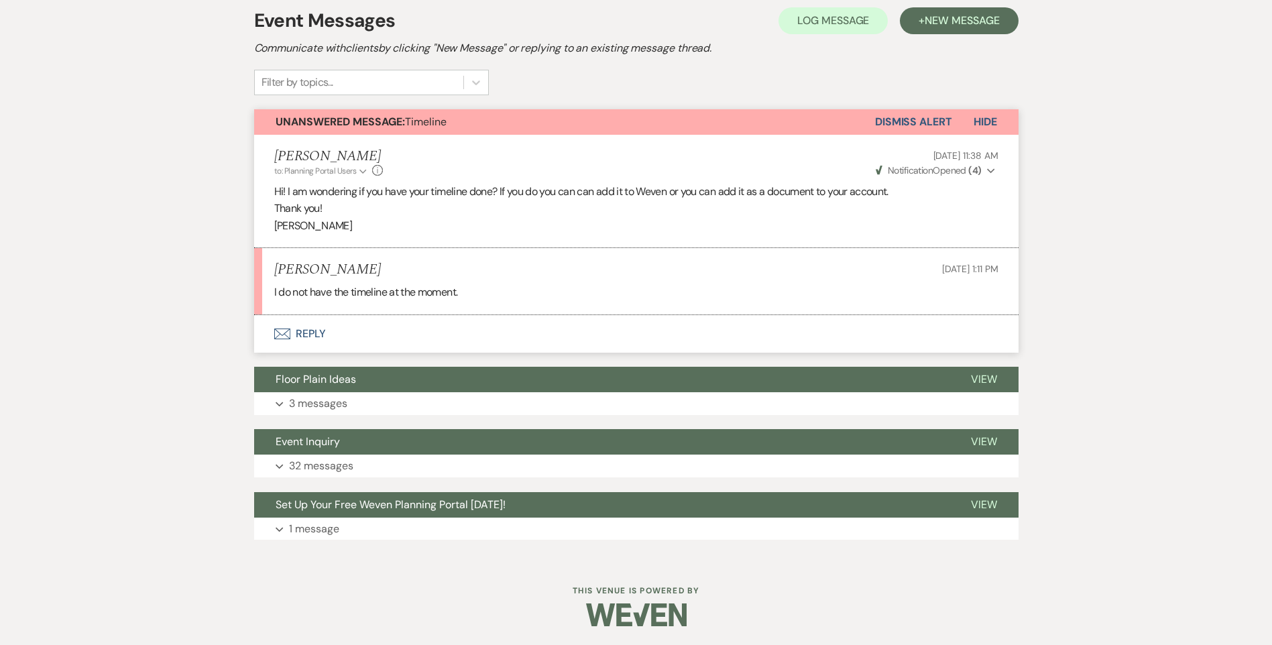
scroll to position [312, 0]
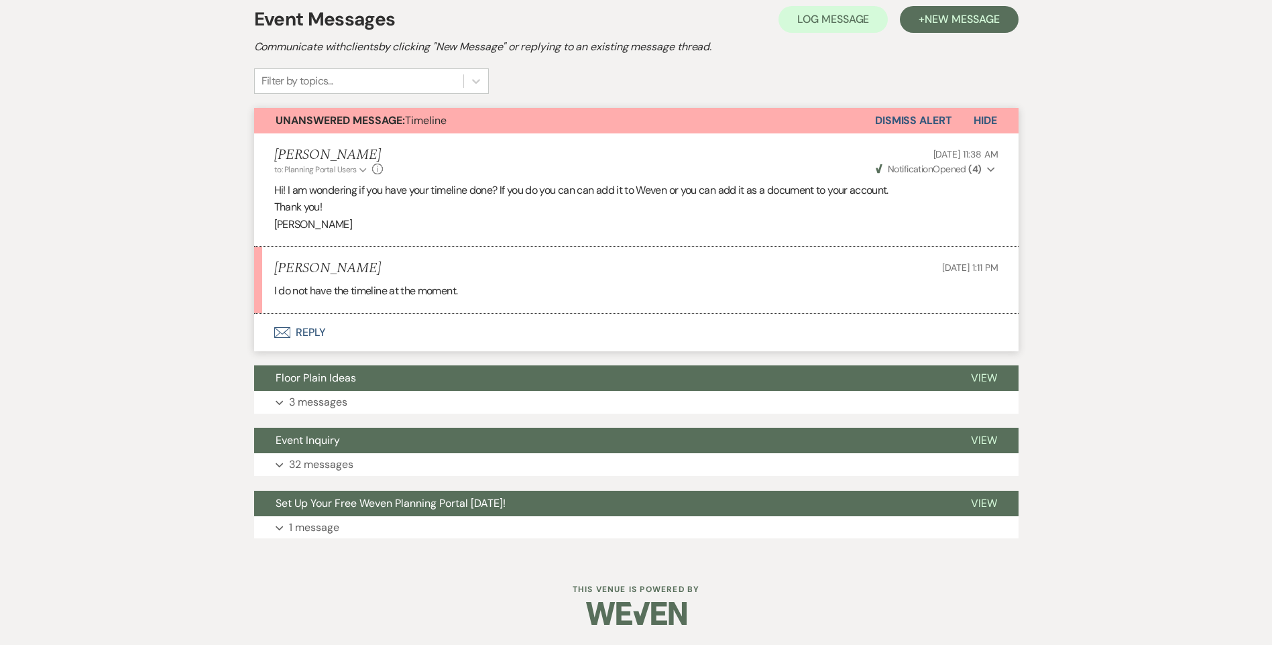
click at [337, 333] on button "Envelope Reply" at bounding box center [636, 333] width 765 height 38
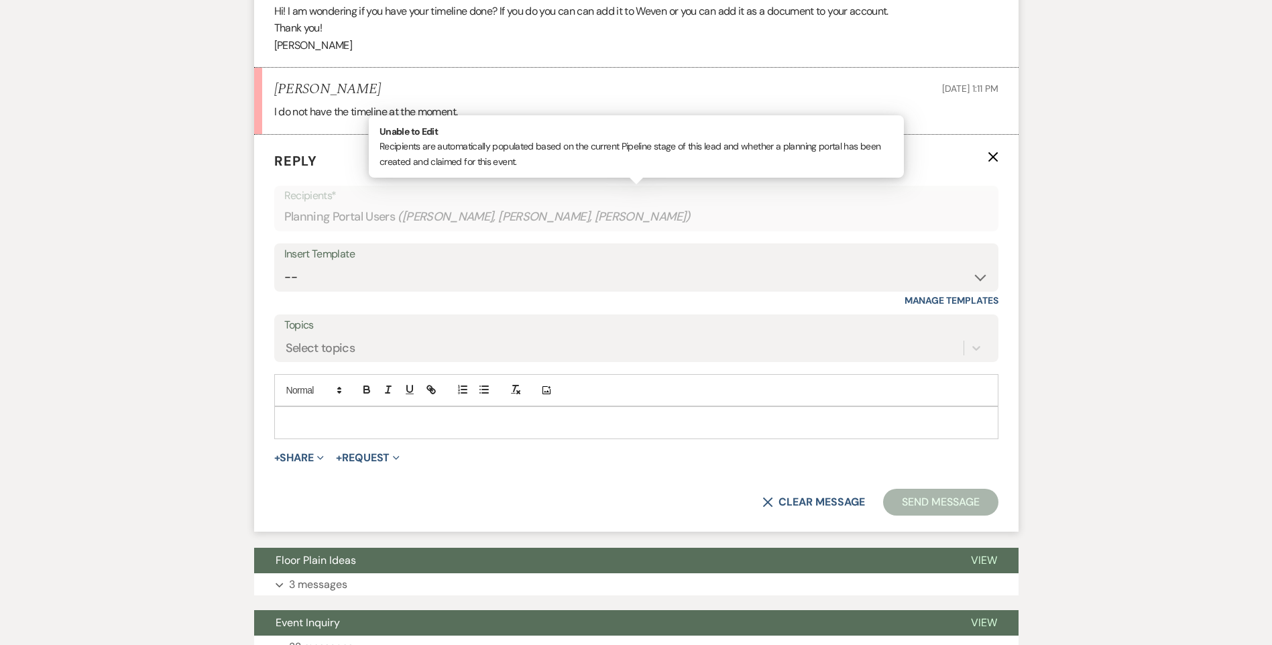
scroll to position [502, 0]
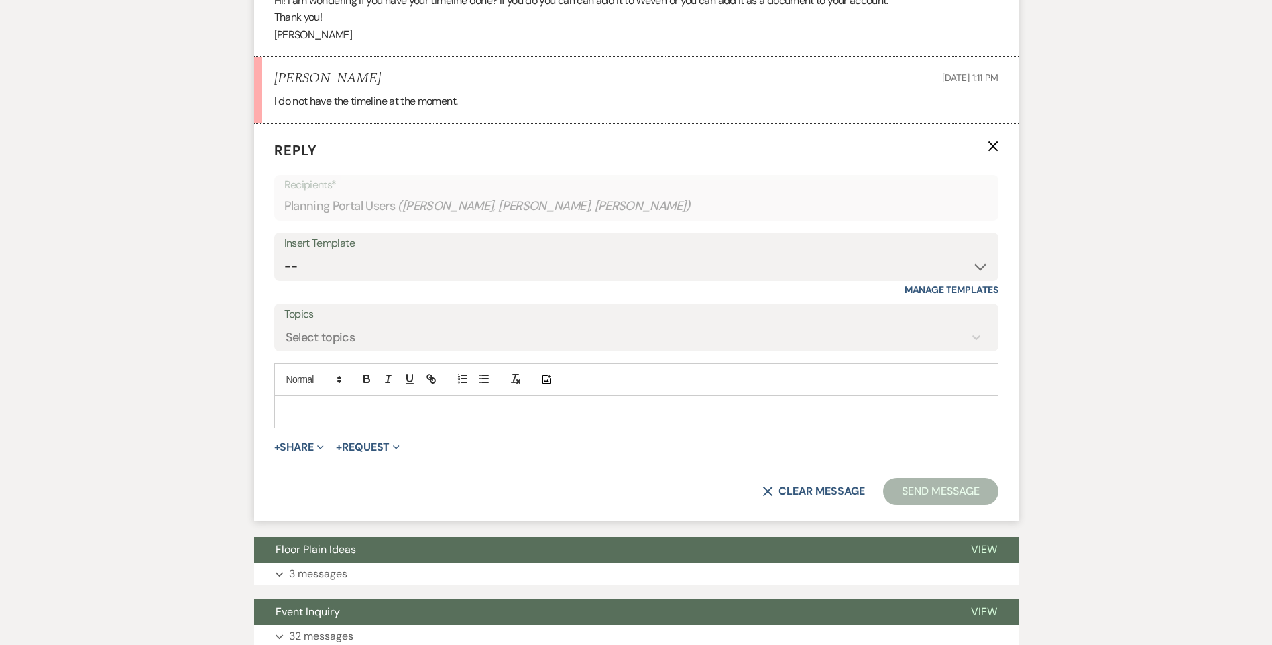
click at [340, 408] on p at bounding box center [636, 411] width 703 height 15
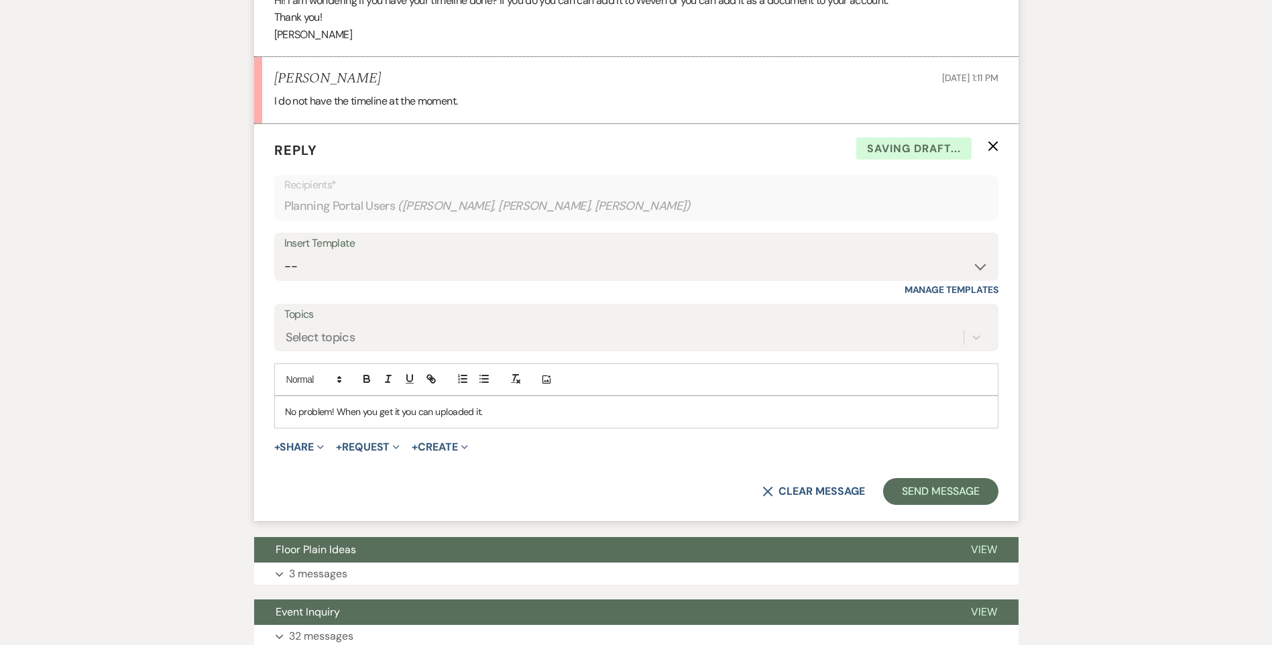
click at [514, 422] on div "No problem! When you get it you can uploaded it." at bounding box center [636, 411] width 723 height 31
click at [508, 408] on p "No problem! When you get it you can upload it." at bounding box center [636, 411] width 703 height 15
click at [929, 490] on button "Send Message" at bounding box center [940, 491] width 115 height 27
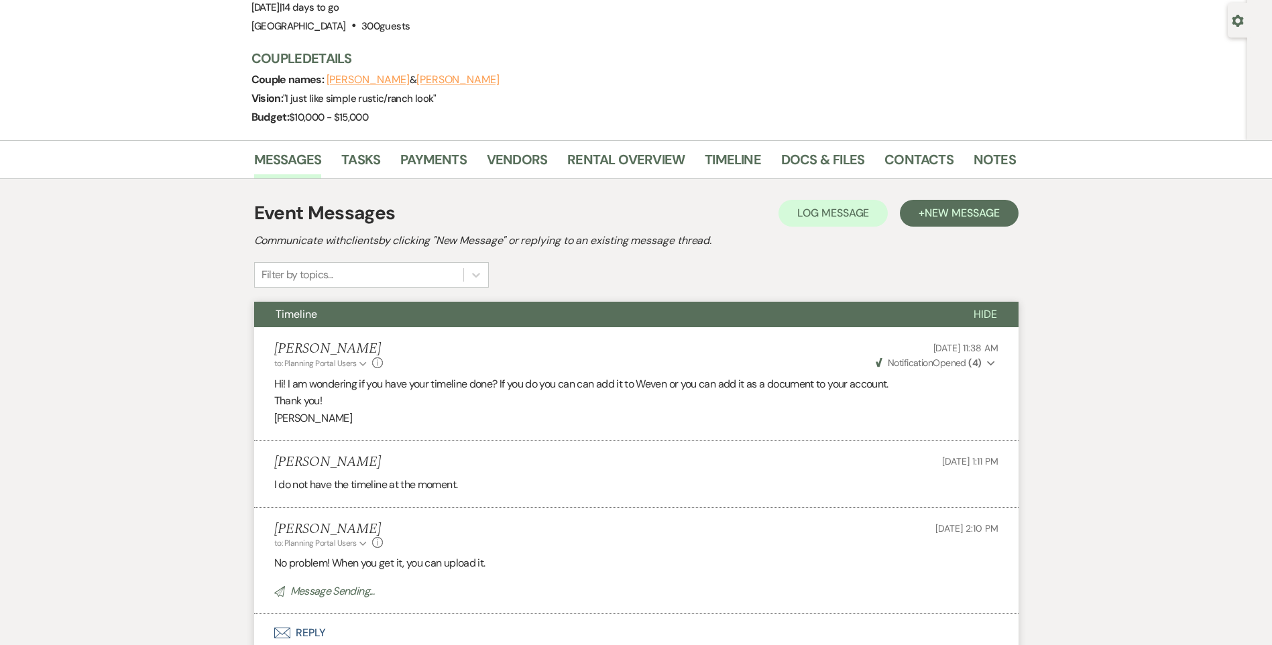
scroll to position [0, 0]
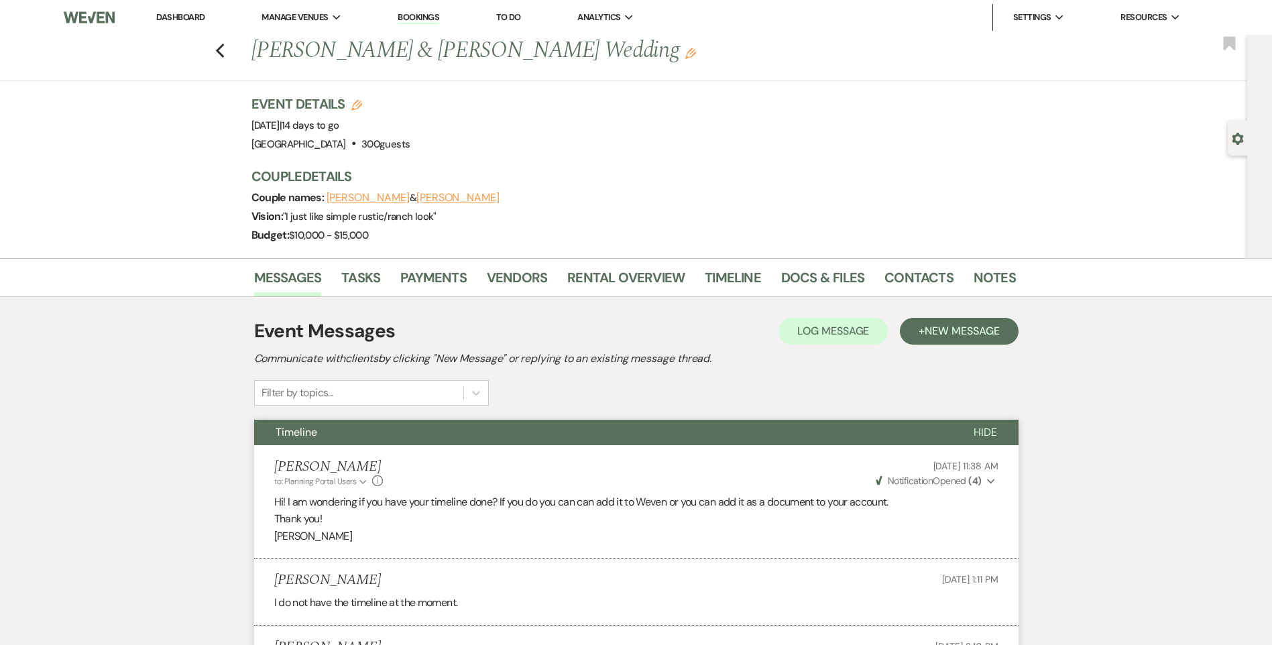
click at [200, 15] on link "Dashboard" at bounding box center [180, 16] width 48 height 11
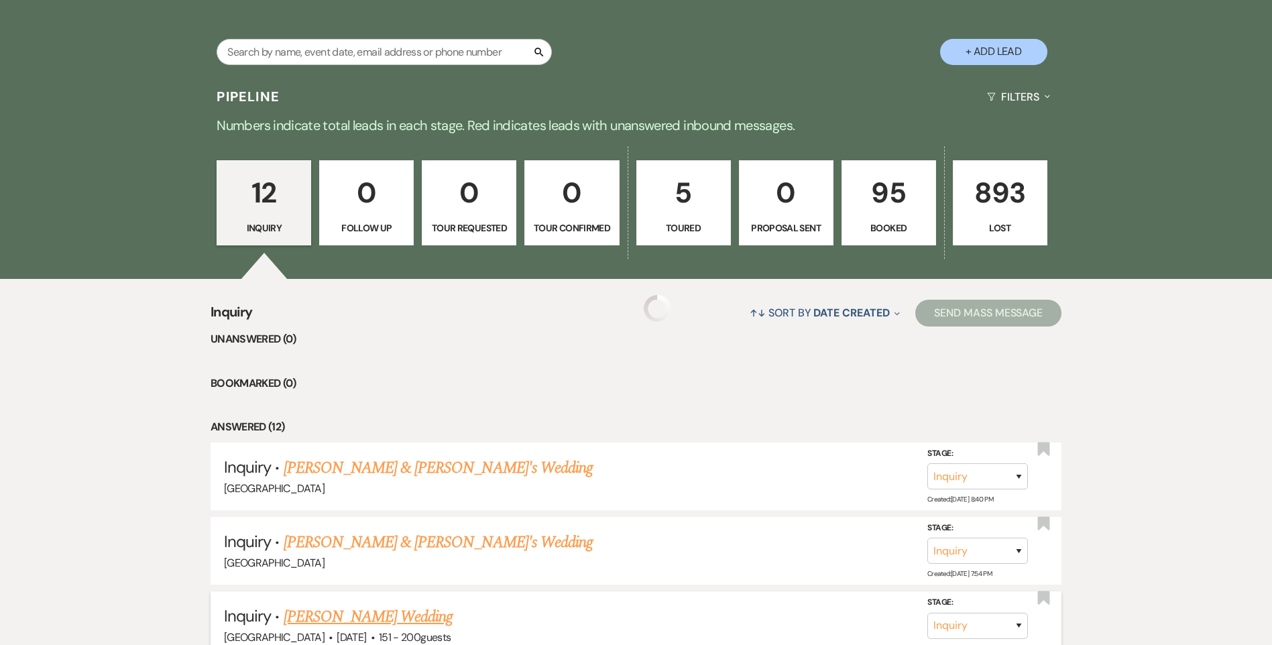
scroll to position [268, 0]
